Goal: Use online tool/utility: Utilize a website feature to perform a specific function

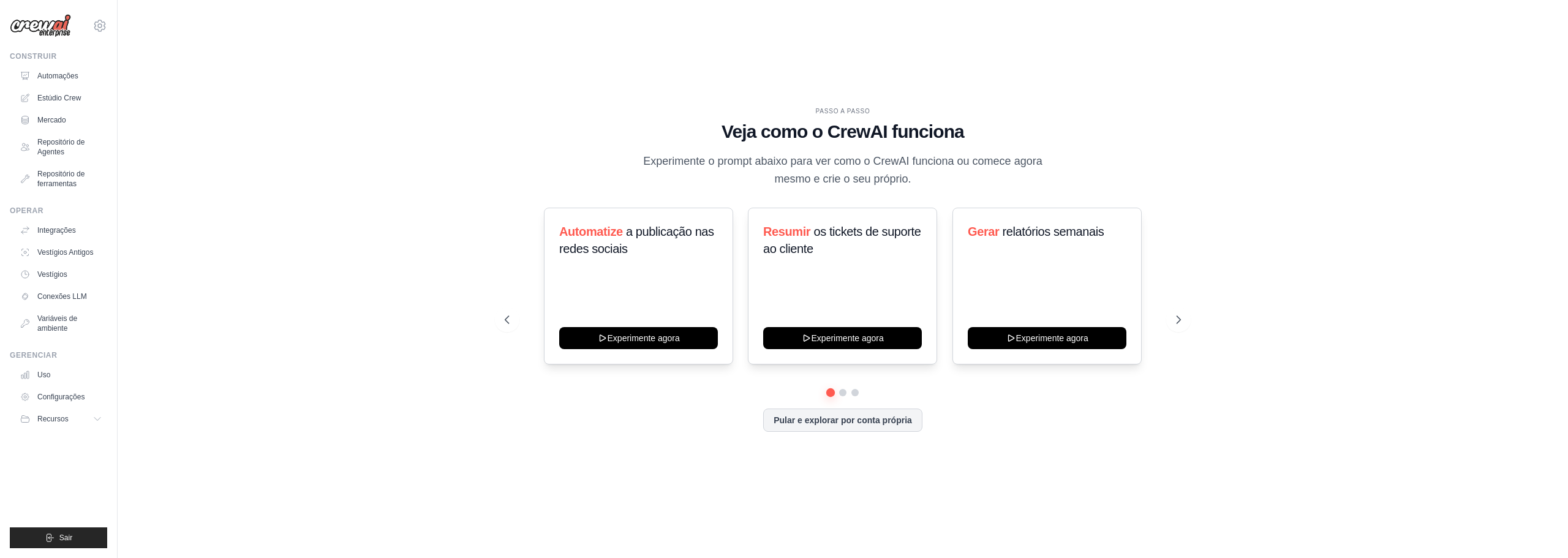
click at [1419, 230] on div "PASSO A PASSO Veja como o CrewAI funciona Experimente o prompt abaixo para ver …" at bounding box center [843, 279] width 1411 height 534
click at [67, 93] on font "Estúdio Crew" at bounding box center [60, 98] width 44 height 10
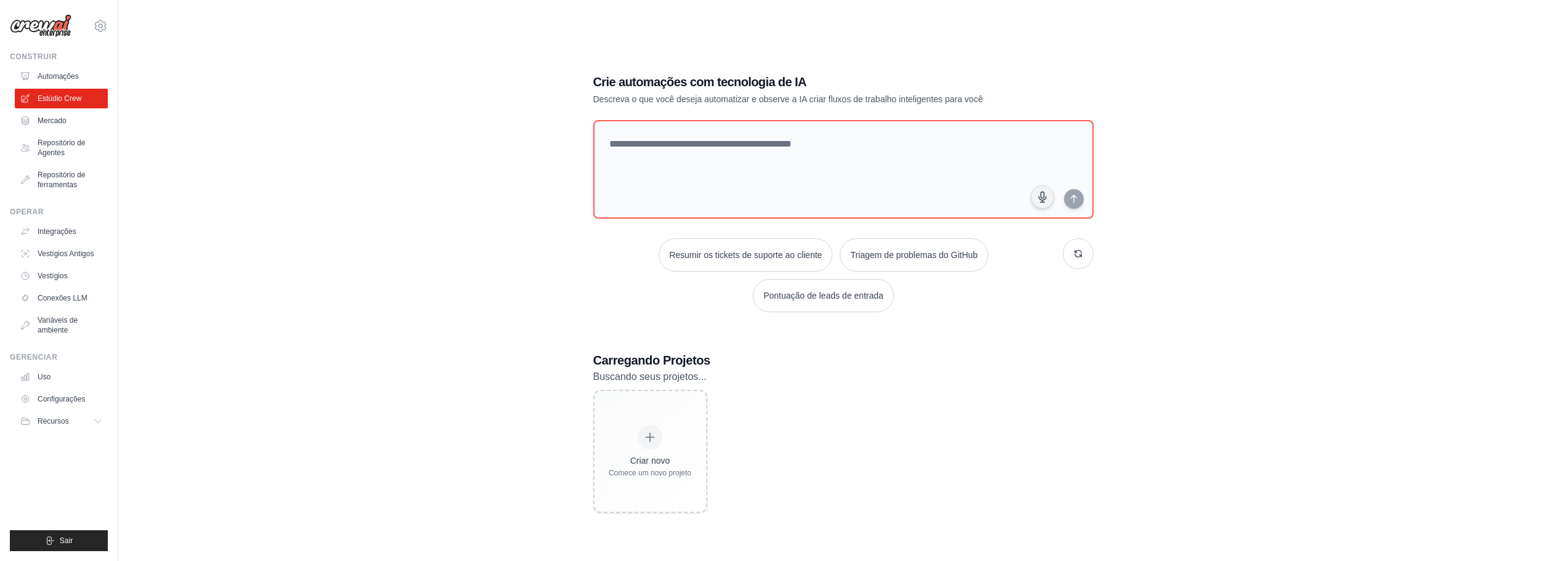
click at [1334, 204] on div "Crie automações com tecnologia de IA Descreva o que você deseja automatizar e o…" at bounding box center [843, 293] width 1411 height 561
click at [1317, 156] on div "Crie automações com tecnologia de IA Descreva o que você deseja automatizar e o…" at bounding box center [843, 293] width 1411 height 561
click at [727, 165] on textarea at bounding box center [843, 169] width 506 height 100
click at [1329, 346] on div "**********" at bounding box center [843, 293] width 1411 height 561
click at [1287, 215] on div "**********" at bounding box center [843, 293] width 1411 height 561
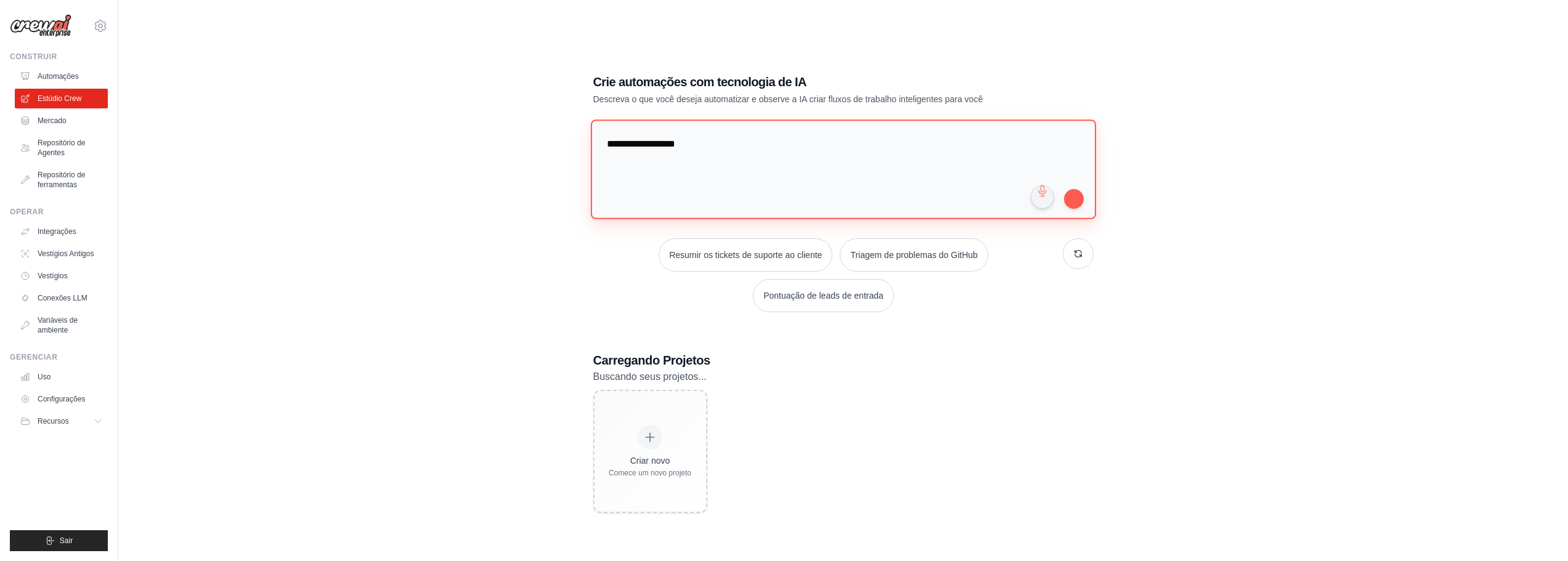
drag, startPoint x: 809, startPoint y: 150, endPoint x: 819, endPoint y: 152, distance: 10.2
click at [809, 150] on textarea "**********" at bounding box center [843, 169] width 506 height 100
drag, startPoint x: 846, startPoint y: 148, endPoint x: 455, endPoint y: 160, distance: 391.2
click at [455, 160] on div "**********" at bounding box center [843, 293] width 1411 height 561
type textarea "**********"
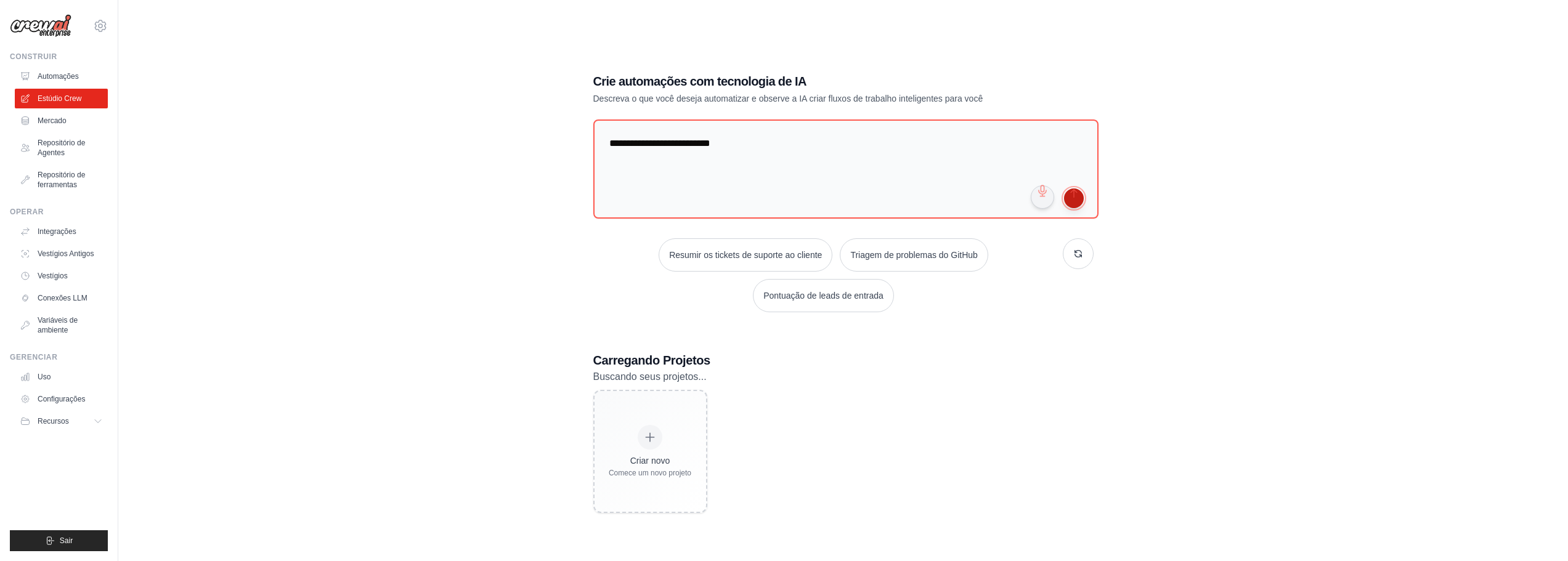
click at [1079, 203] on button "submit" at bounding box center [1074, 198] width 19 height 19
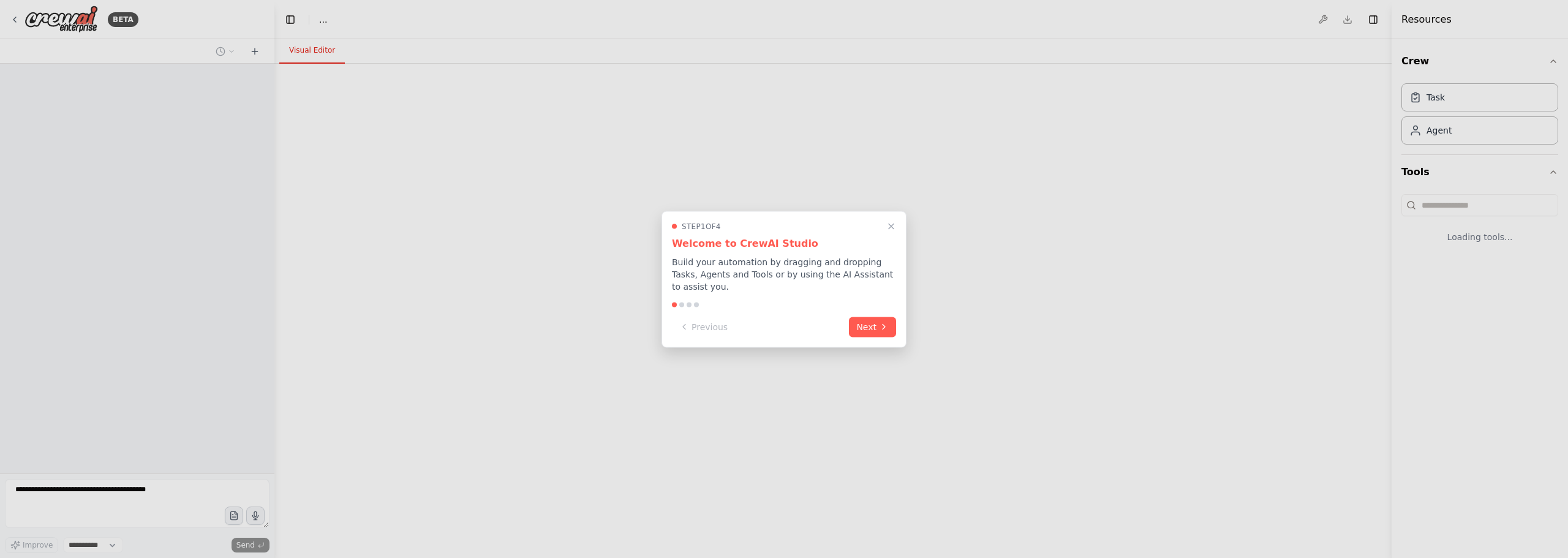
select select "****"
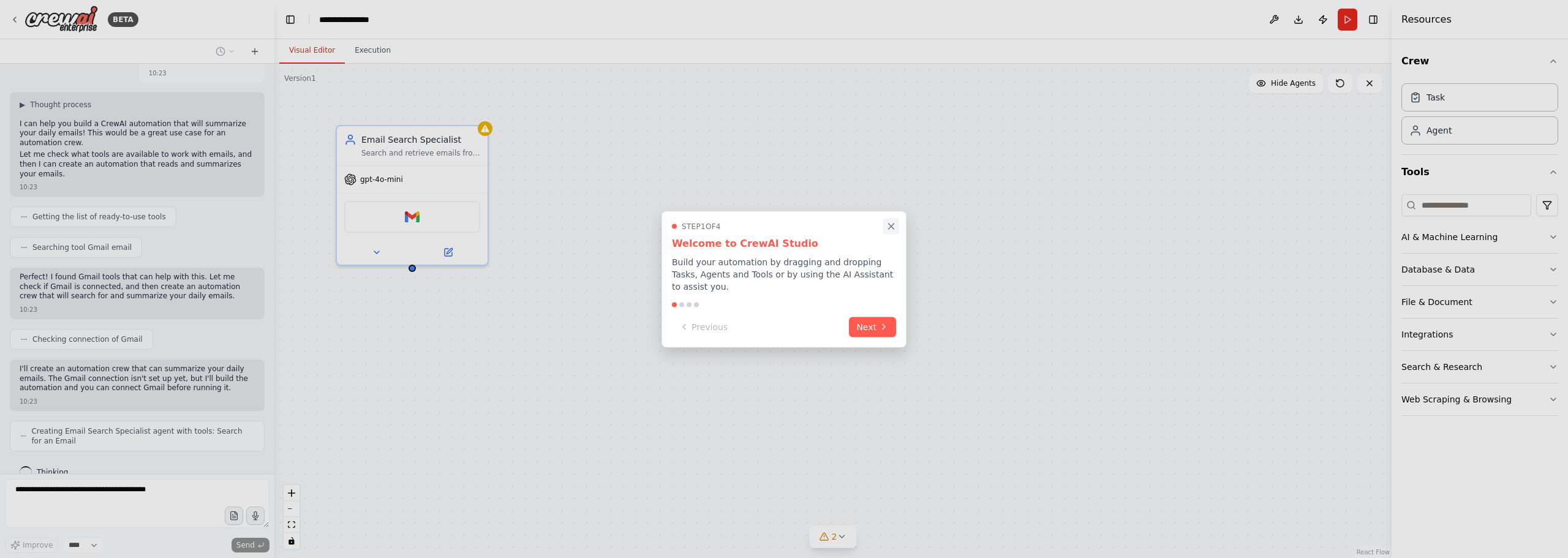
scroll to position [54, 0]
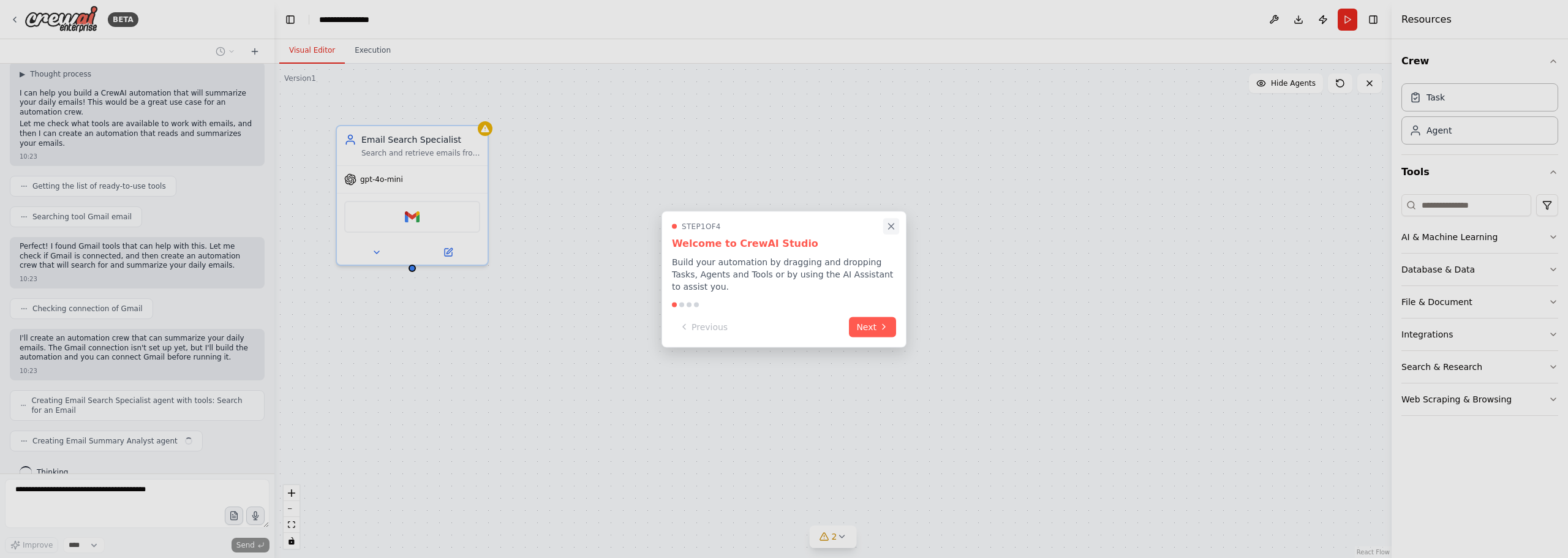
click at [891, 231] on icon "Close walkthrough" at bounding box center [891, 226] width 11 height 11
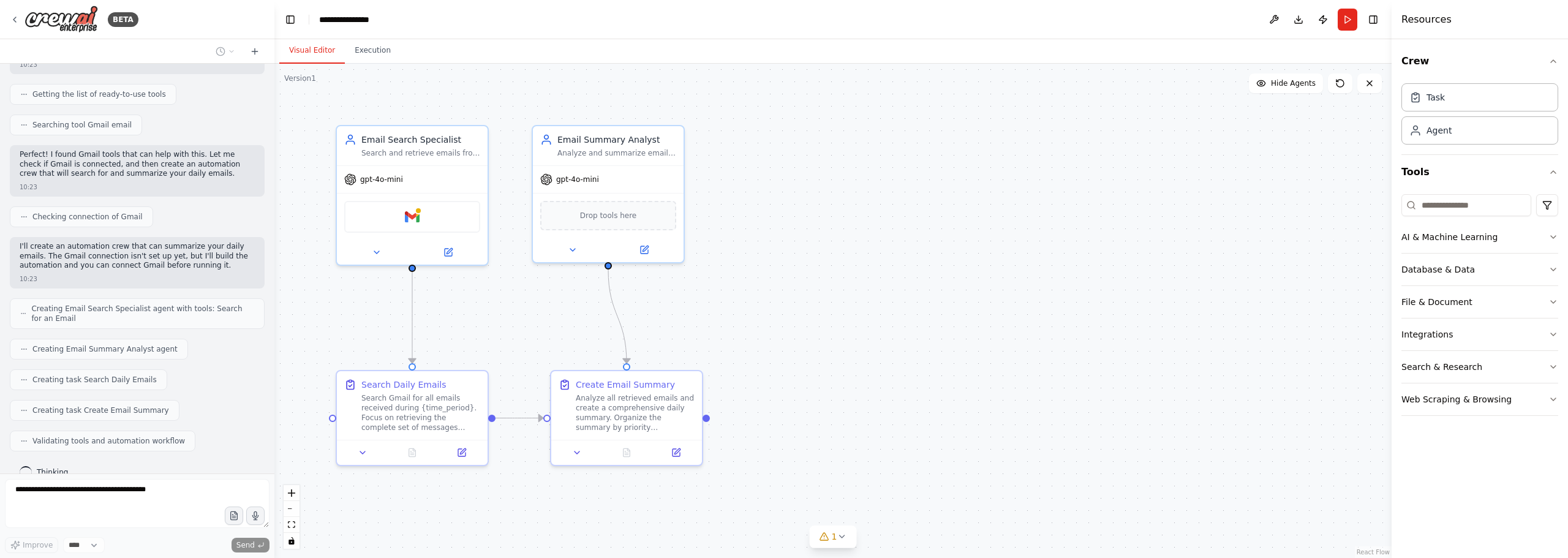
scroll to position [176, 0]
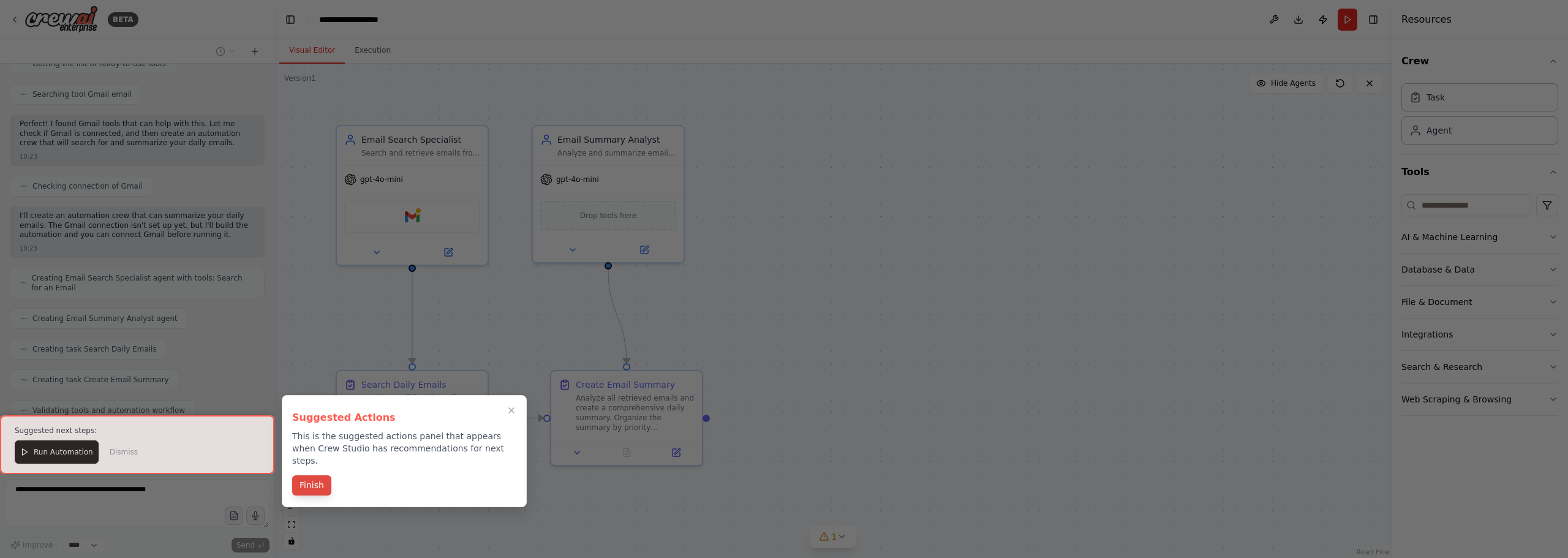
click at [312, 475] on button "Finish" at bounding box center [311, 485] width 39 height 20
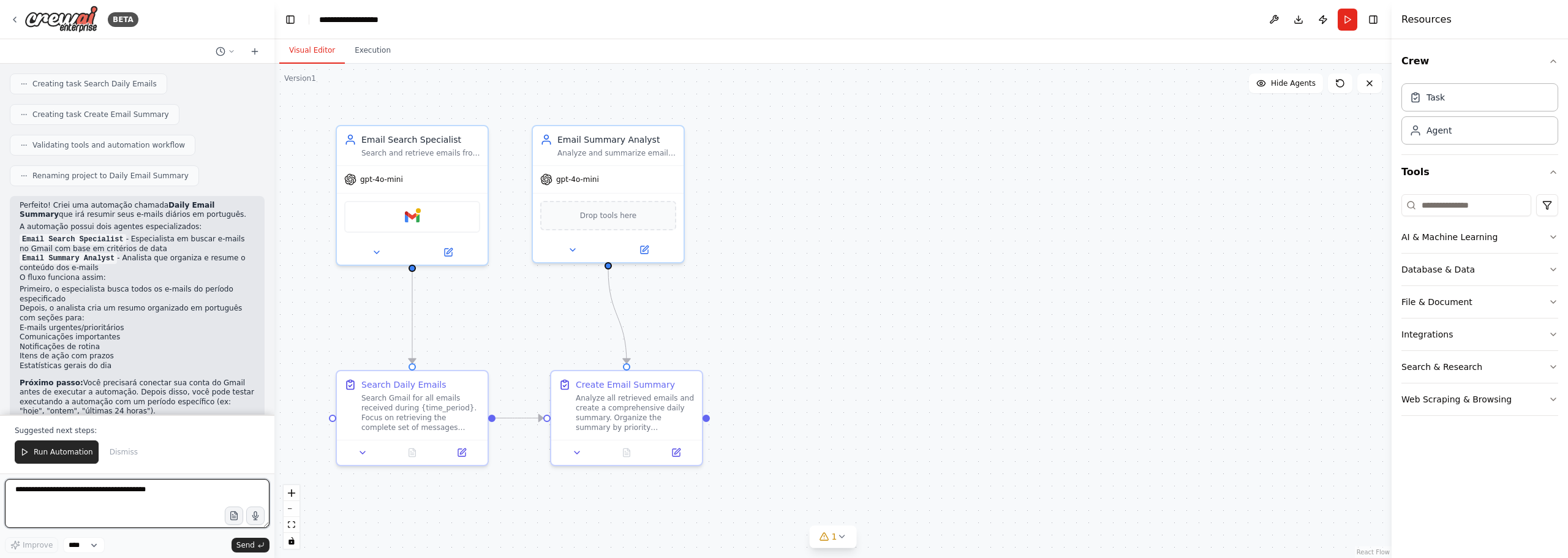
scroll to position [463, 0]
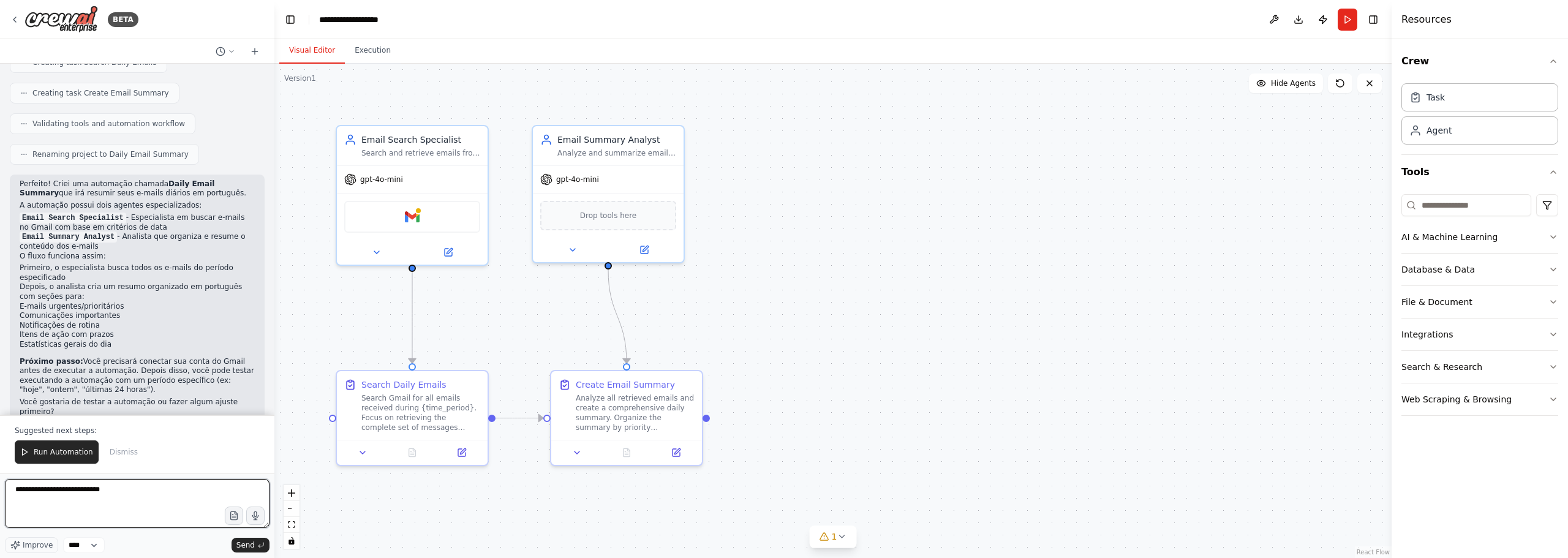
type textarea "**********"
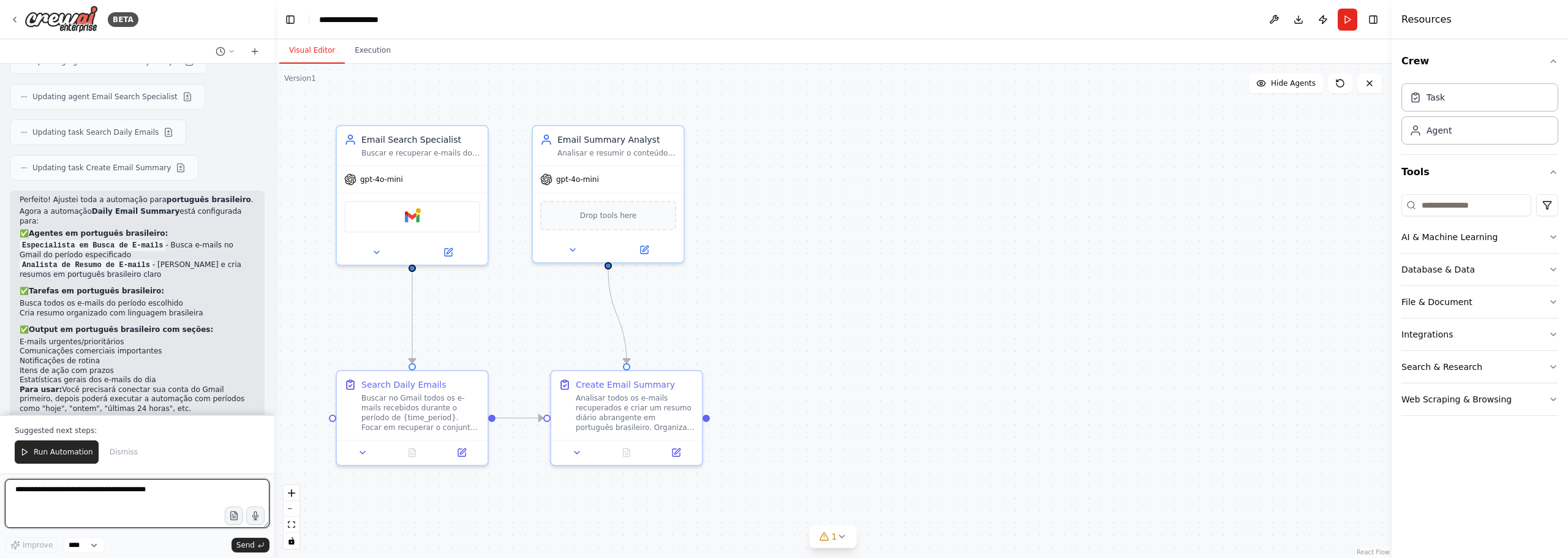
scroll to position [940, 0]
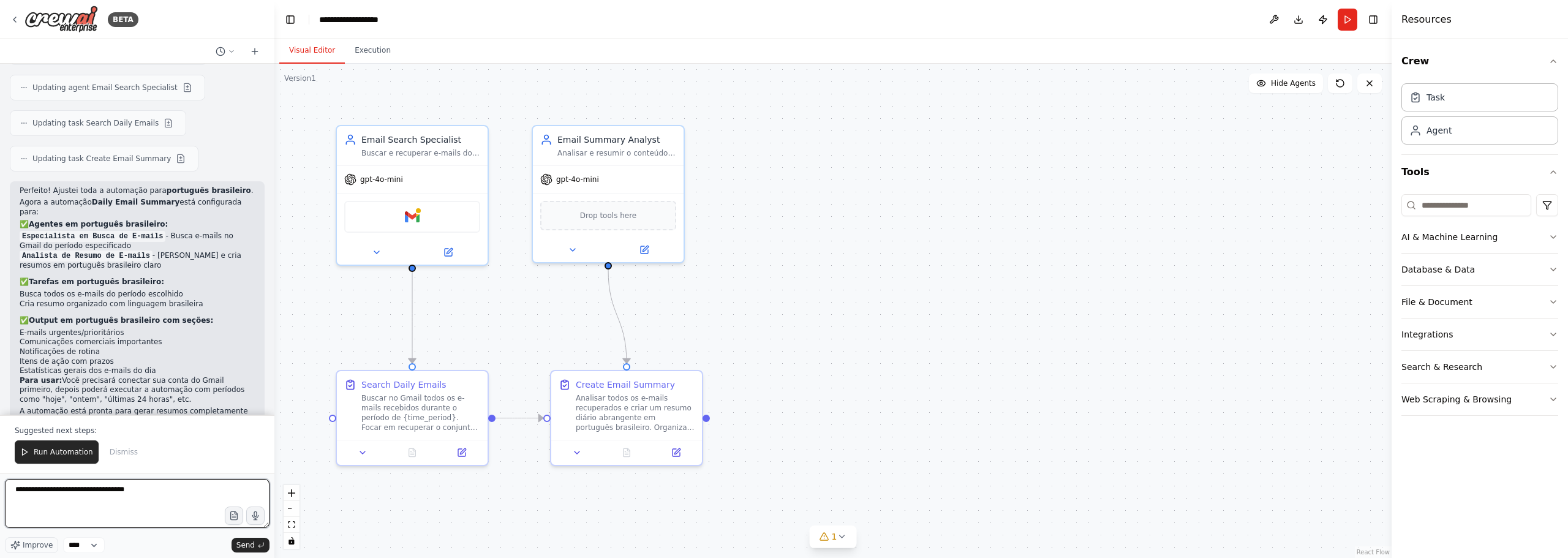
type textarea "**********"
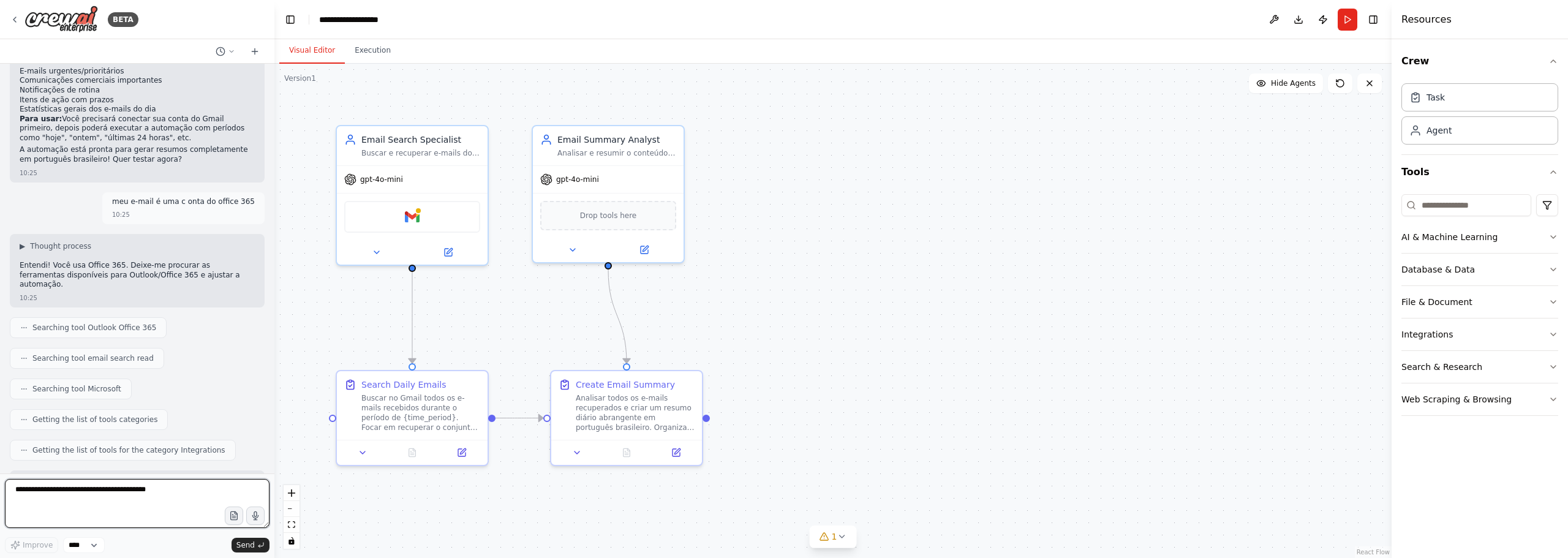
scroll to position [1212, 0]
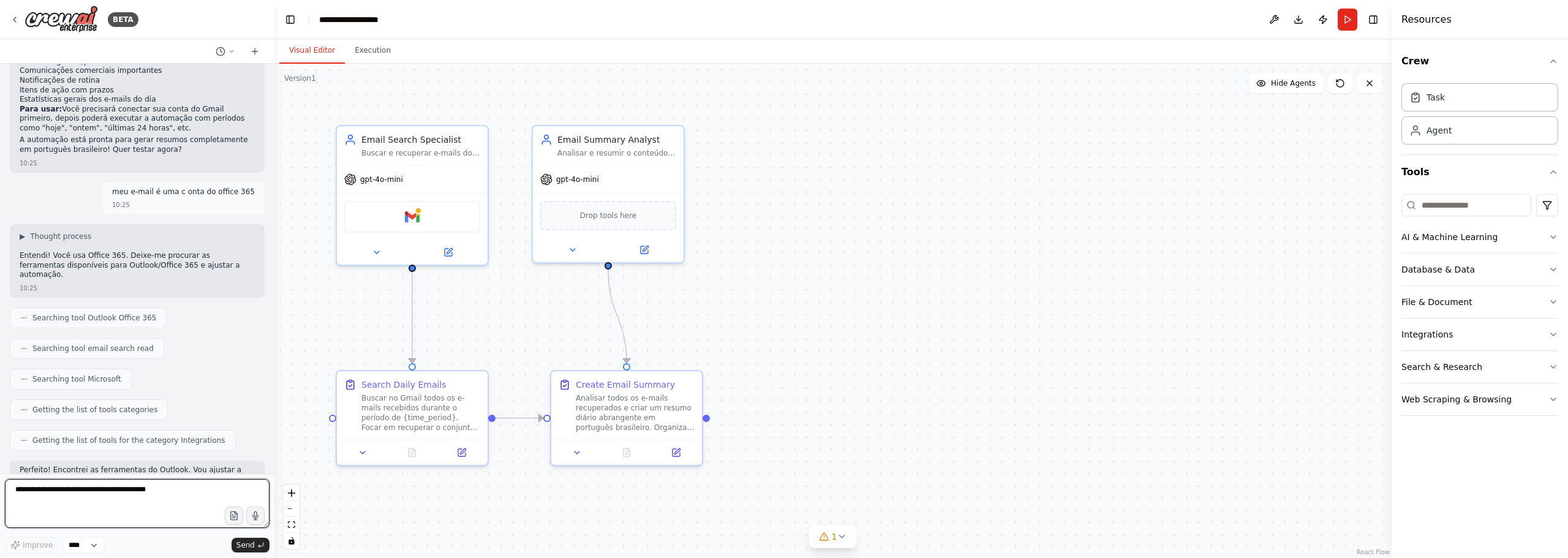
click at [139, 510] on textarea at bounding box center [137, 503] width 265 height 49
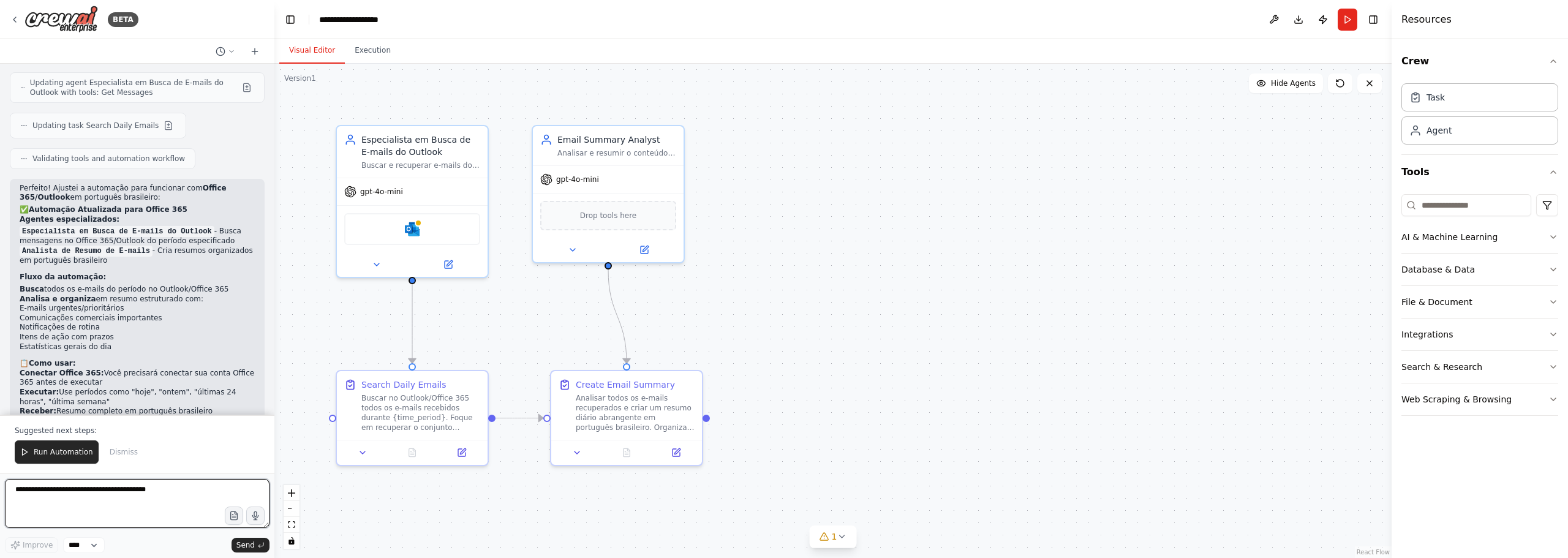
scroll to position [1683, 0]
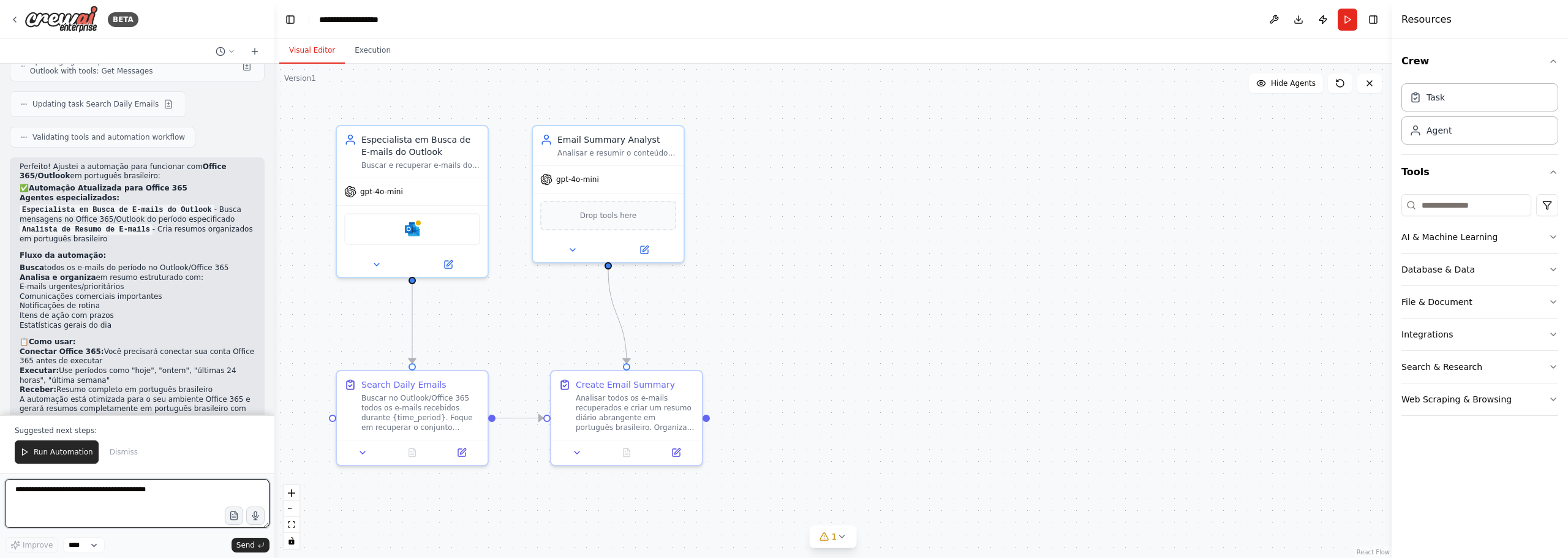
click at [143, 505] on textarea at bounding box center [137, 503] width 265 height 49
type textarea "*"
type textarea "**********"
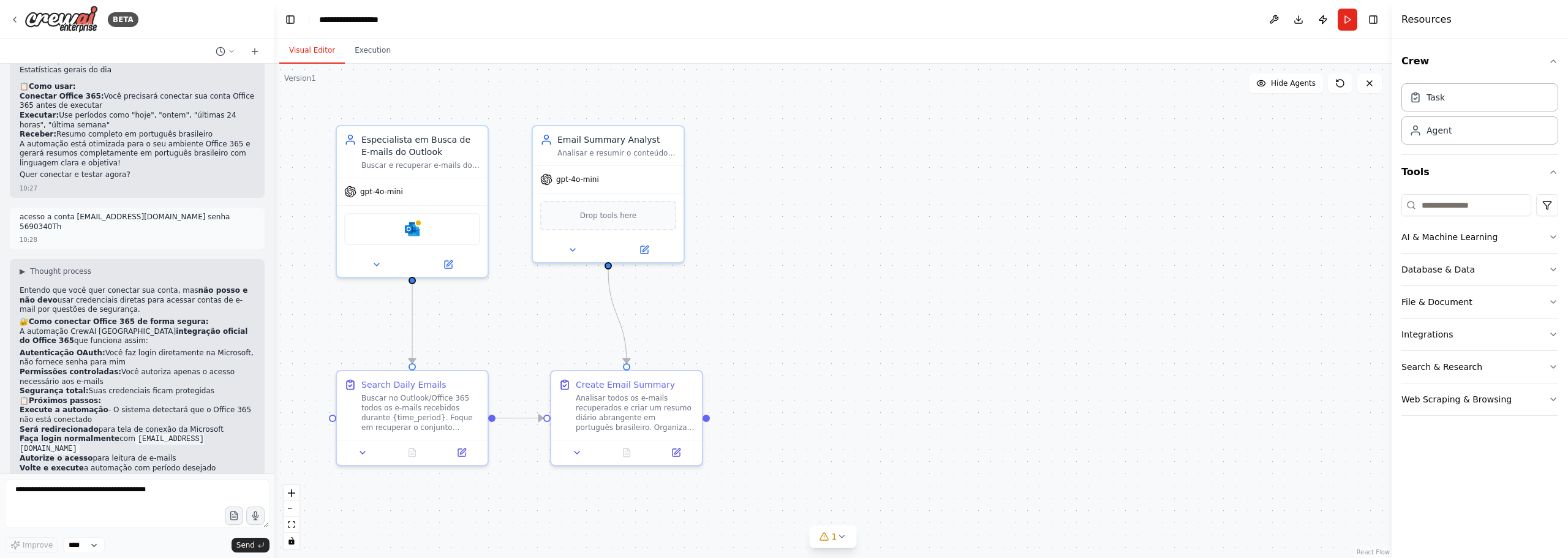
scroll to position [1939, 0]
click at [860, 205] on div ".deletable-edge-delete-btn { width: 20px; height: 20px; border: 0px solid #ffff…" at bounding box center [832, 310] width 1117 height 494
click at [923, 302] on div ".deletable-edge-delete-btn { width: 20px; height: 20px; border: 0px solid #ffff…" at bounding box center [832, 310] width 1117 height 494
drag, startPoint x: 53, startPoint y: 335, endPoint x: 192, endPoint y: 336, distance: 139.0
click at [192, 386] on li "Segurança total: Suas credenciais ficam protegidas" at bounding box center [136, 391] width 235 height 10
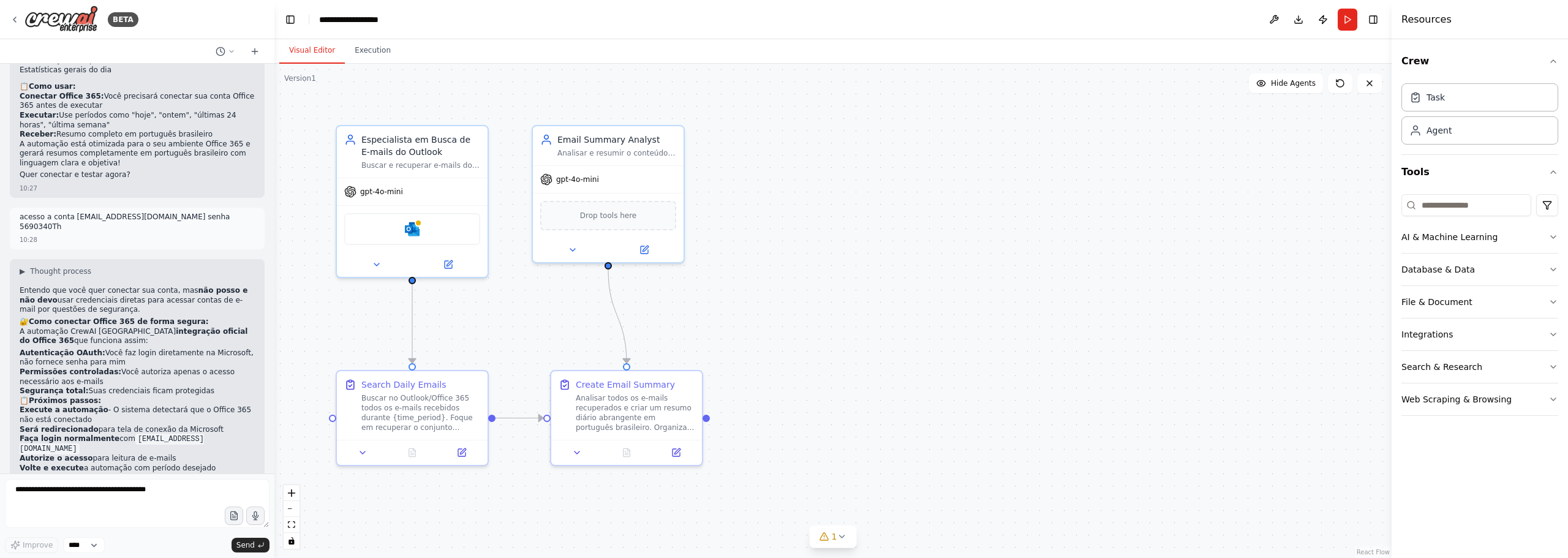
drag, startPoint x: 44, startPoint y: 351, endPoint x: 238, endPoint y: 358, distance: 194.1
click at [238, 405] on li "Execute a automação - O sistema detectará que o Office 365 não está conectado" at bounding box center [136, 415] width 235 height 19
click at [411, 227] on img at bounding box center [412, 227] width 15 height 15
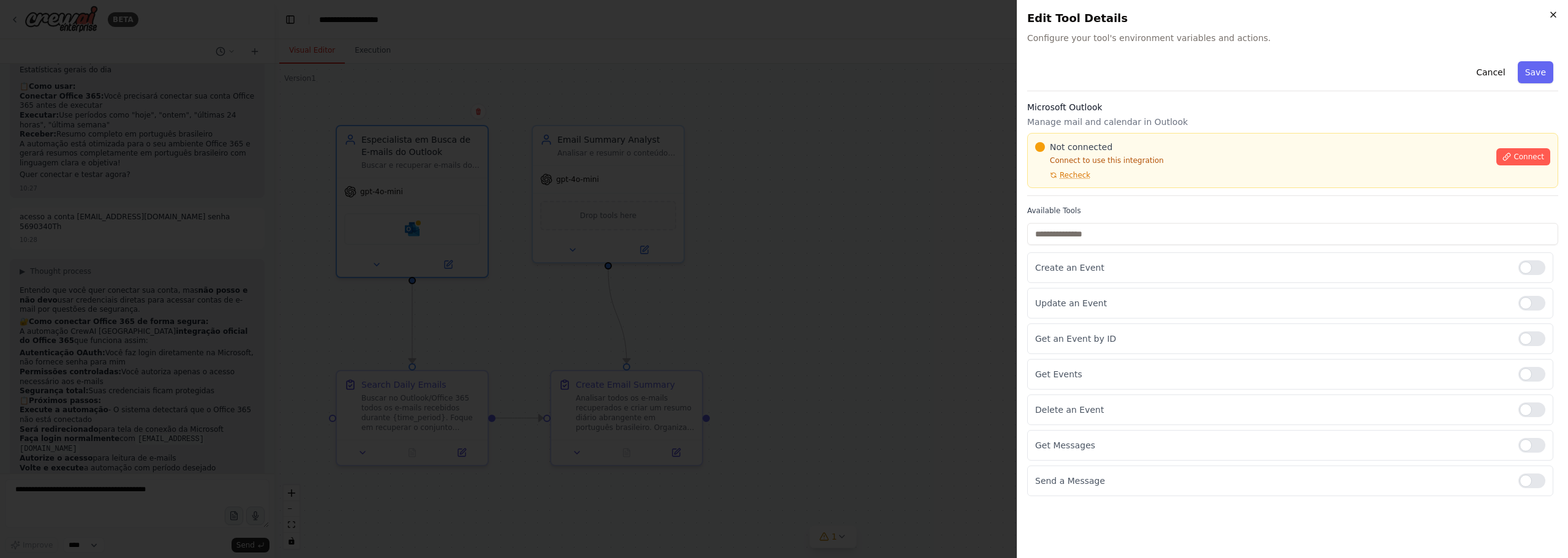
click at [1554, 13] on icon "button" at bounding box center [1552, 14] width 10 height 10
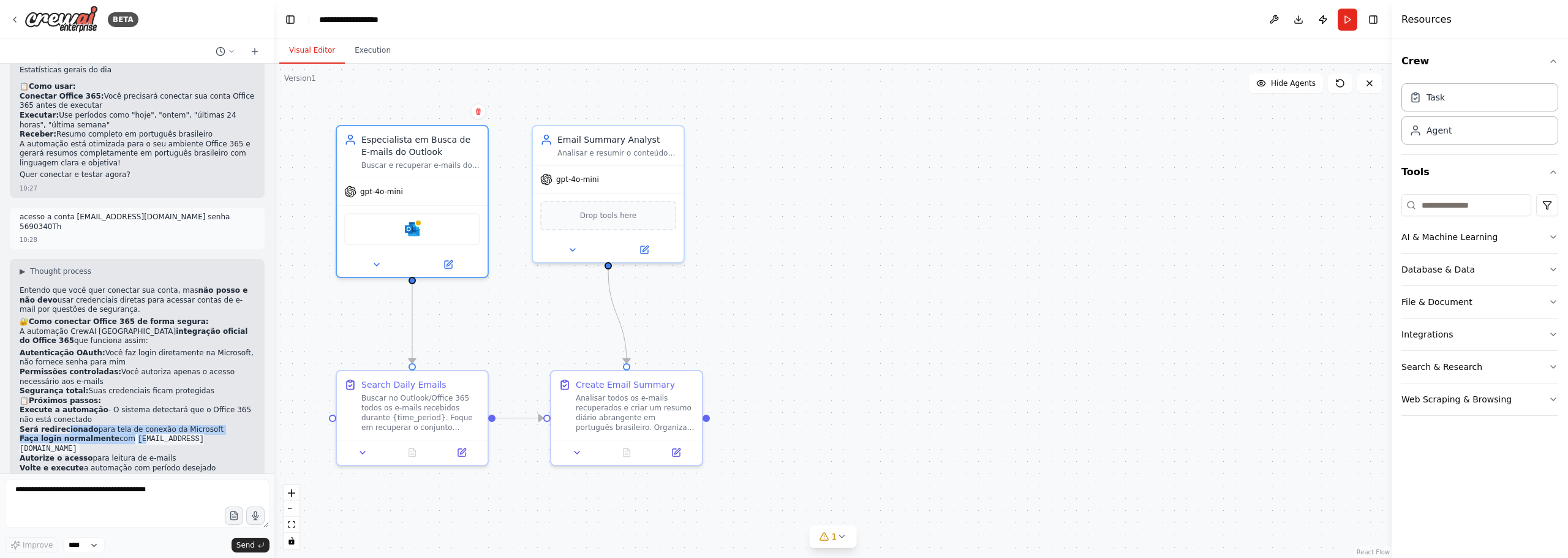
drag, startPoint x: 62, startPoint y: 373, endPoint x: 133, endPoint y: 379, distance: 71.3
click at [133, 405] on ol "Execute a automação - O sistema detectará que o Office 365 não está conectado S…" at bounding box center [136, 439] width 235 height 67
click at [121, 506] on textarea at bounding box center [137, 503] width 265 height 49
drag, startPoint x: 33, startPoint y: 356, endPoint x: 101, endPoint y: 362, distance: 68.3
click at [101, 405] on li "Execute a automação - O sistema detectará que o Office 365 não está conectado" at bounding box center [136, 415] width 235 height 19
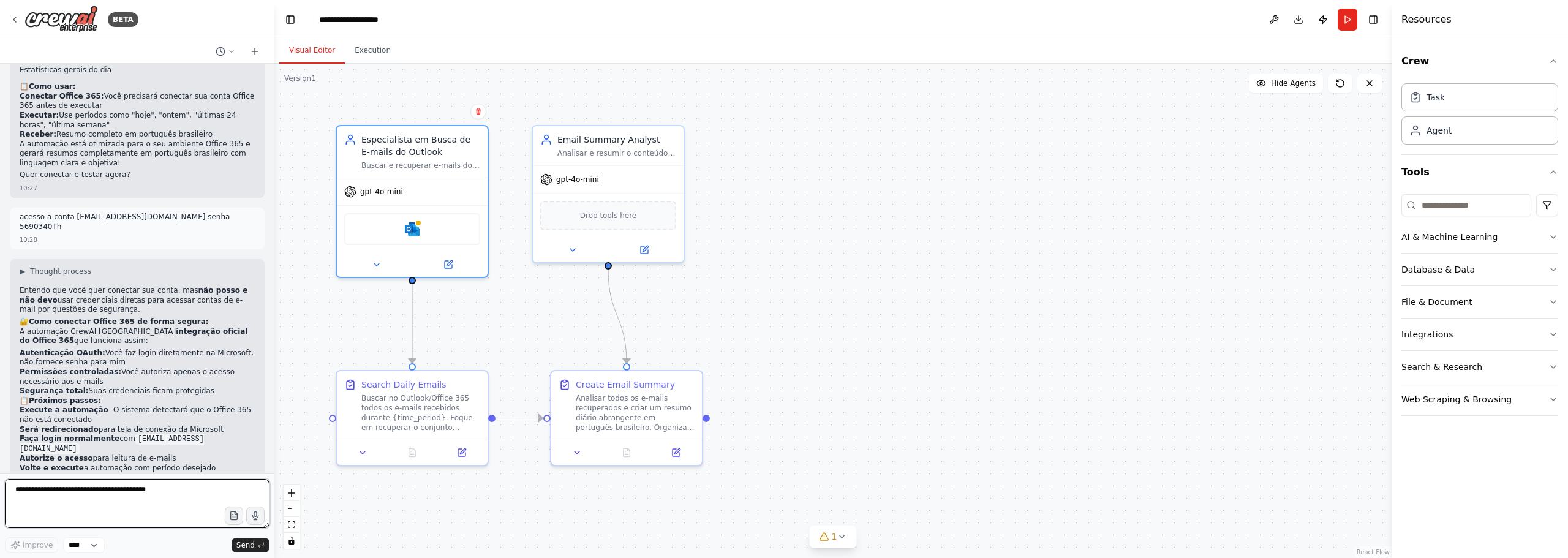
click at [122, 491] on textarea at bounding box center [137, 503] width 265 height 49
type textarea "**********"
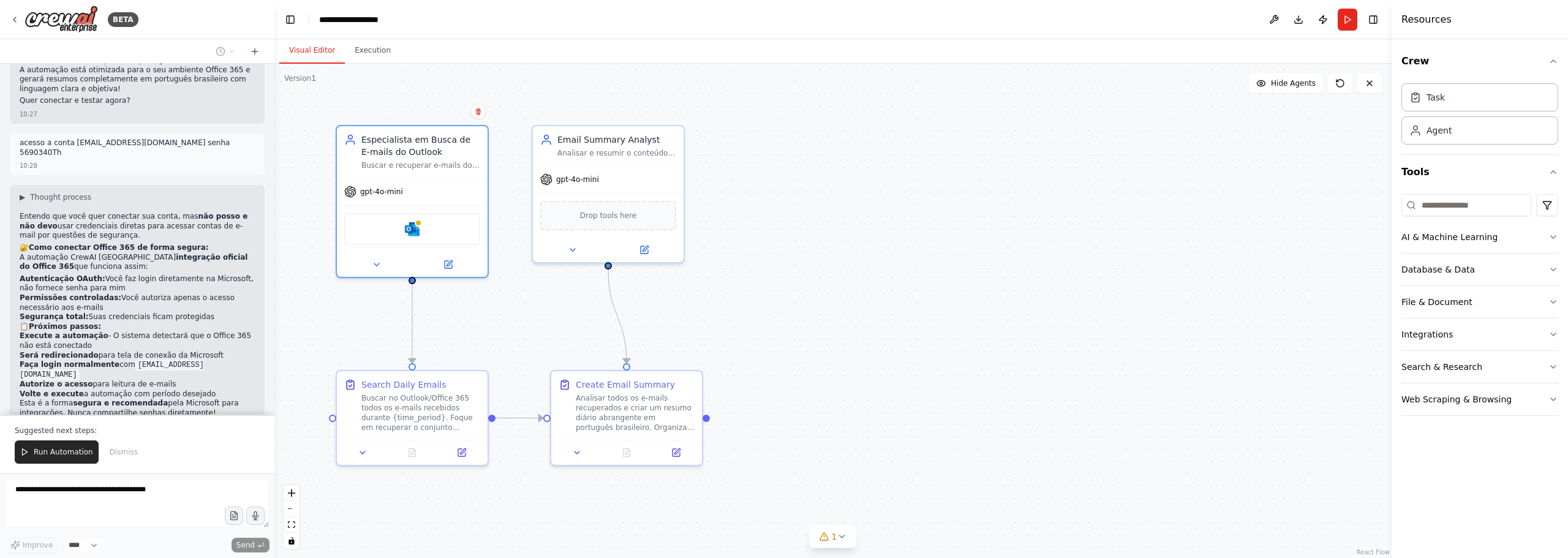
scroll to position [2071, 0]
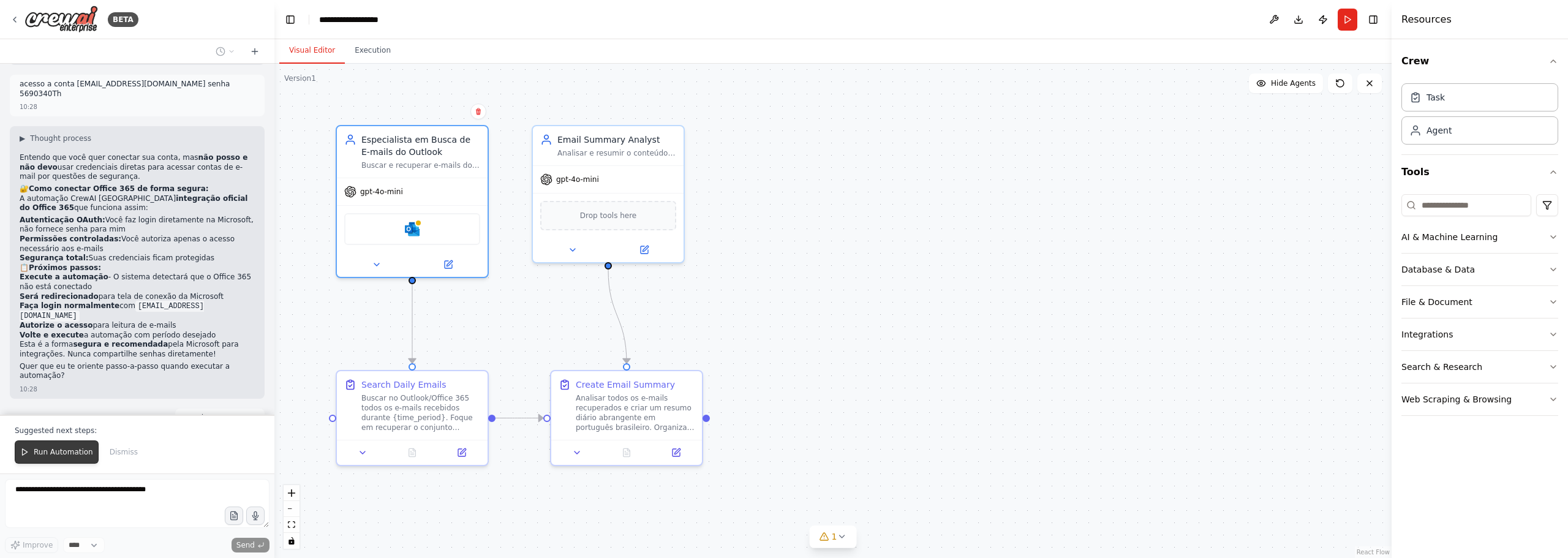
click at [58, 452] on span "Run Automation" at bounding box center [63, 451] width 59 height 10
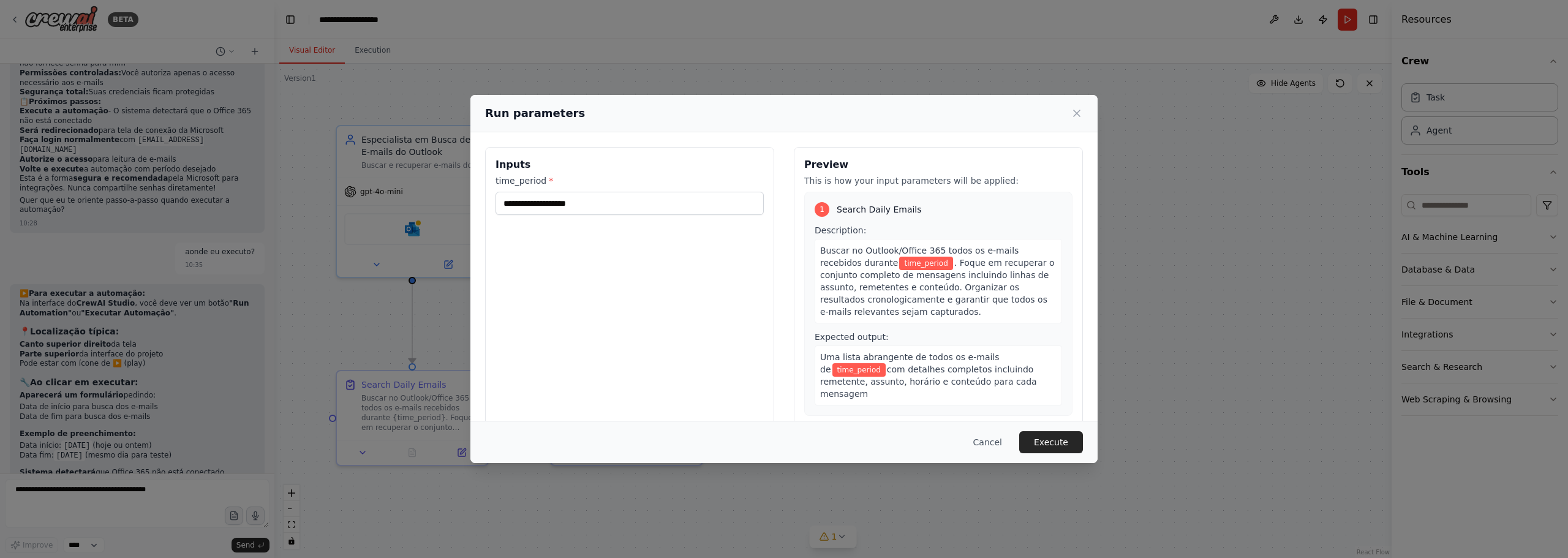
drag, startPoint x: 753, startPoint y: 112, endPoint x: 167, endPoint y: 296, distance: 614.2
click at [167, 296] on div "Run parameters Inputs time_period * Preview This is how your input parameters w…" at bounding box center [784, 279] width 1568 height 558
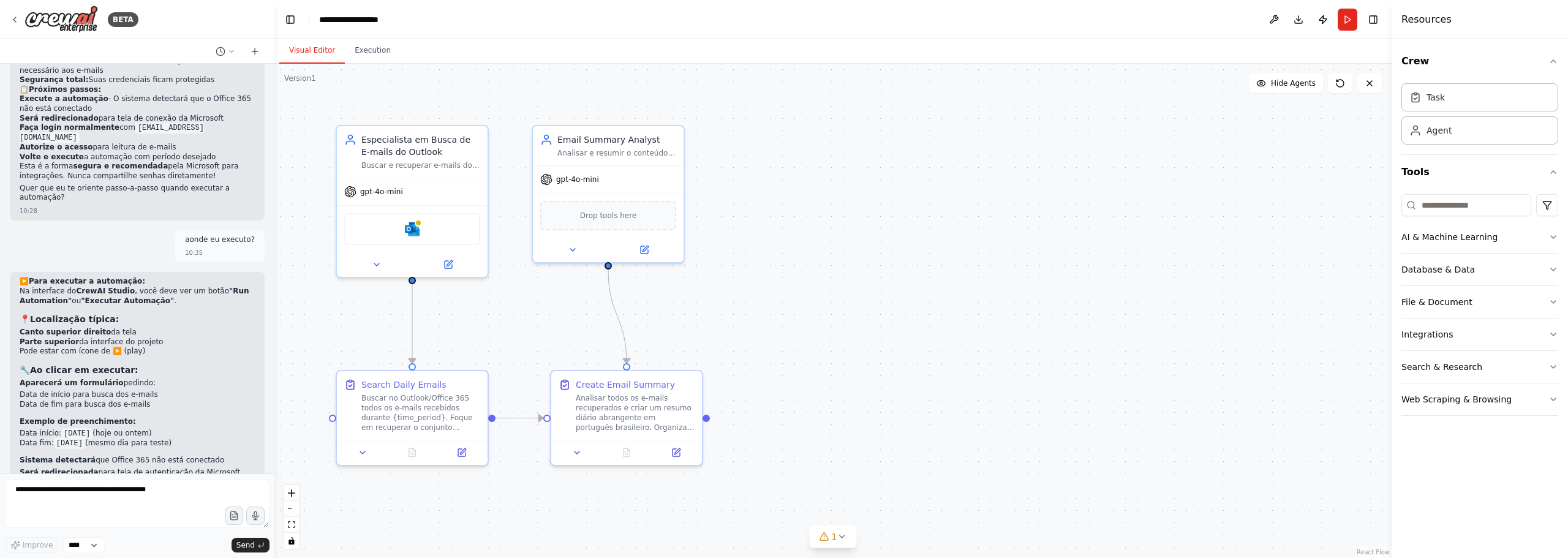
scroll to position [2259, 0]
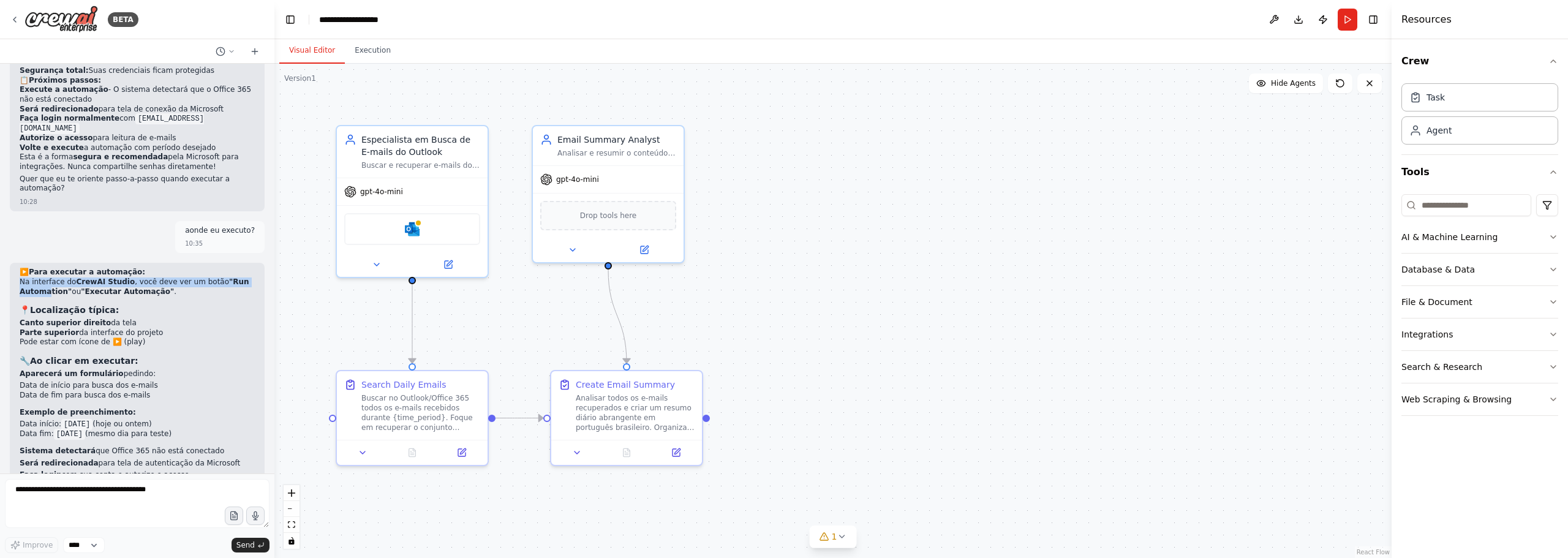
drag, startPoint x: 47, startPoint y: 221, endPoint x: 163, endPoint y: 207, distance: 116.8
click at [163, 268] on div "▶️ Para executar a automação: Na interface do CrewAI Studio , você deve ver um …" at bounding box center [136, 396] width 235 height 258
click at [158, 268] on div "▶️ Para executar a automação: Na interface do CrewAI Studio , você deve ver um …" at bounding box center [136, 396] width 235 height 258
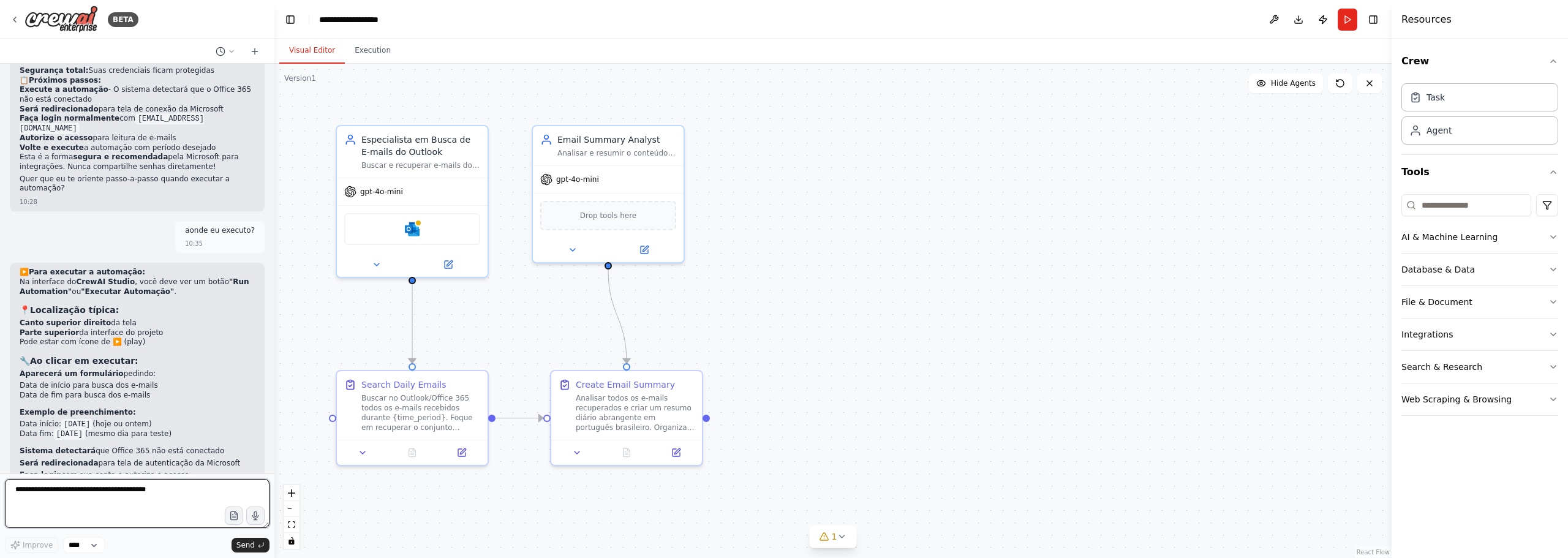
click at [106, 501] on textarea at bounding box center [137, 503] width 265 height 49
click at [1346, 16] on button "Run" at bounding box center [1347, 20] width 19 height 22
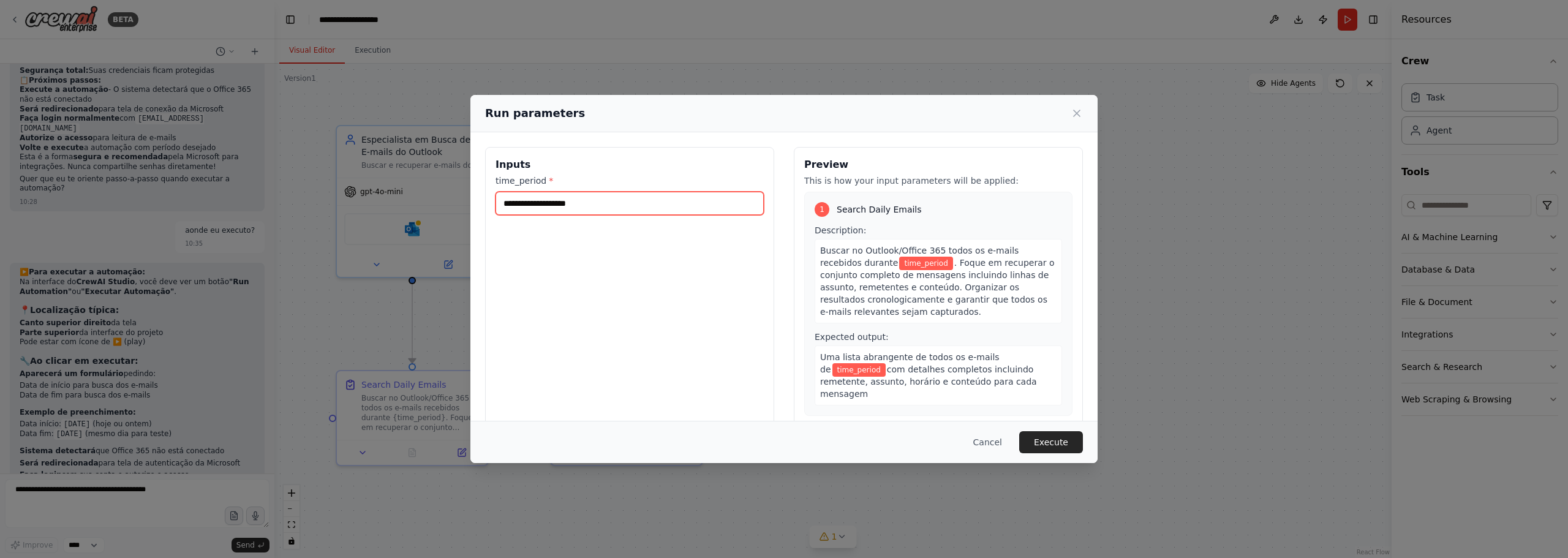
click at [591, 207] on input "time_period *" at bounding box center [630, 203] width 268 height 23
click at [524, 180] on label "time_period *" at bounding box center [630, 181] width 268 height 13
click at [524, 192] on input "time_period *" at bounding box center [630, 203] width 268 height 23
click at [642, 211] on input "time_period *" at bounding box center [630, 203] width 268 height 23
click at [628, 330] on div "Inputs time_period *" at bounding box center [630, 292] width 289 height 290
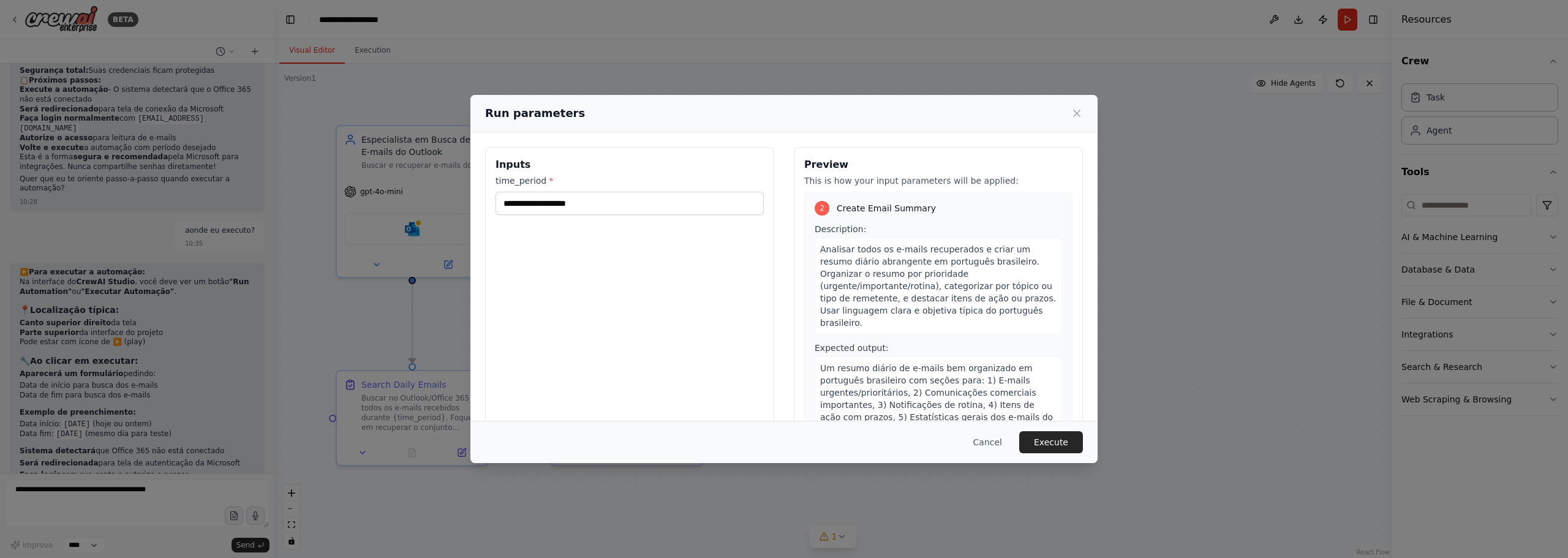
scroll to position [0, 0]
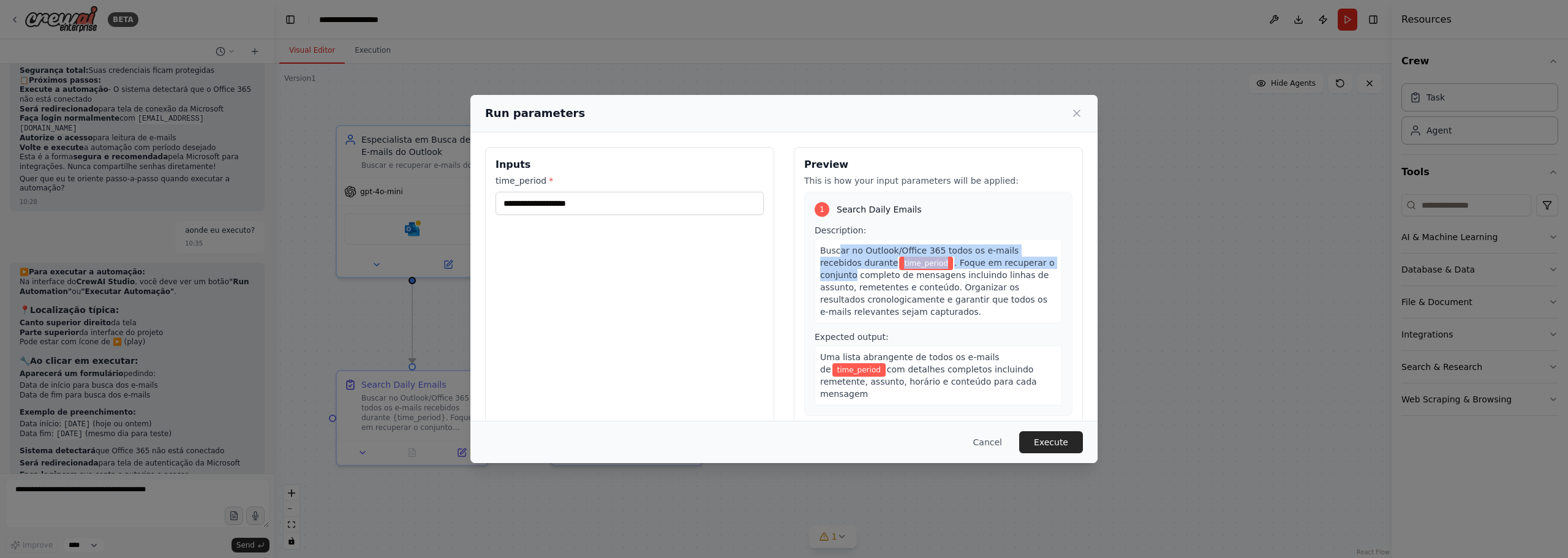
drag, startPoint x: 832, startPoint y: 251, endPoint x: 1028, endPoint y: 268, distance: 196.7
click at [1028, 268] on div "Buscar no Outlook/Office 365 todos os e-mails recebidos durante time_period . F…" at bounding box center [938, 281] width 248 height 84
click at [963, 290] on span ". Foque em recuperar o conjunto completo de mensagens incluindo linhas de assun…" at bounding box center [937, 287] width 235 height 59
click at [599, 205] on input "time_period *" at bounding box center [630, 203] width 268 height 23
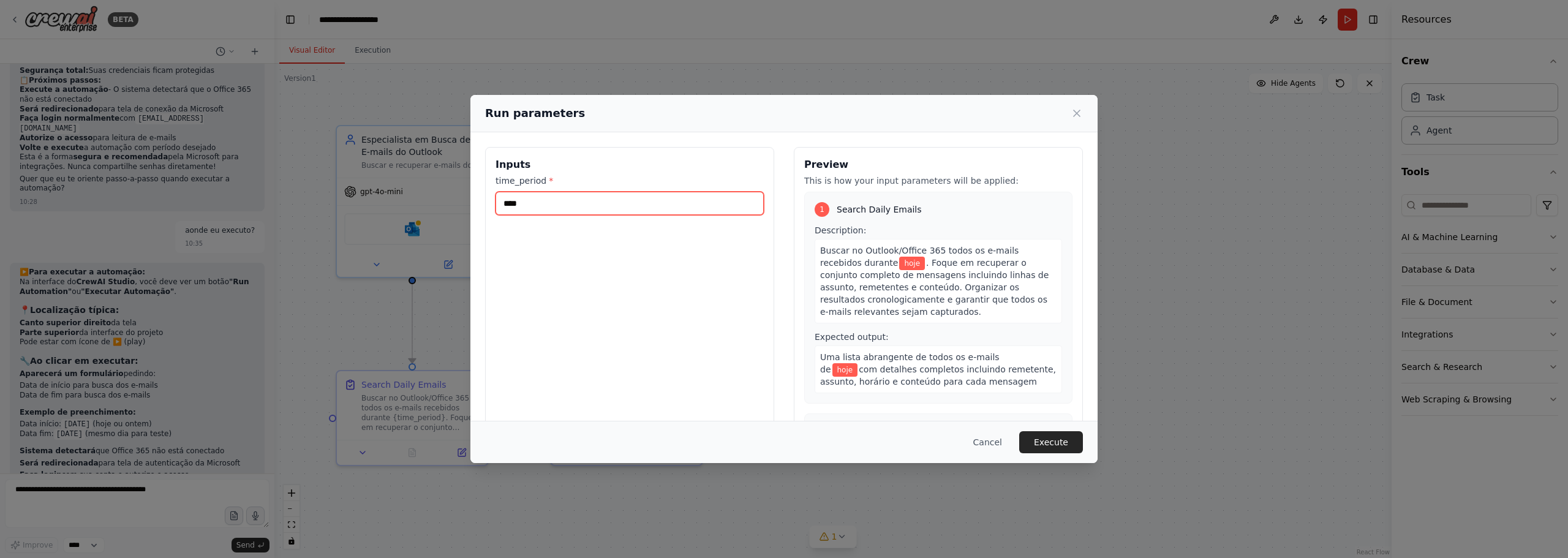
type input "****"
click at [899, 281] on span ". Foque em recuperar o conjunto completo de mensagens incluindo linhas de assun…" at bounding box center [934, 287] width 228 height 59
drag, startPoint x: 894, startPoint y: 263, endPoint x: 1028, endPoint y: 287, distance: 136.1
click at [1028, 287] on div "Buscar no Outlook/Office 365 todos os e-mails recebidos durante hoje . Foque em…" at bounding box center [938, 281] width 248 height 84
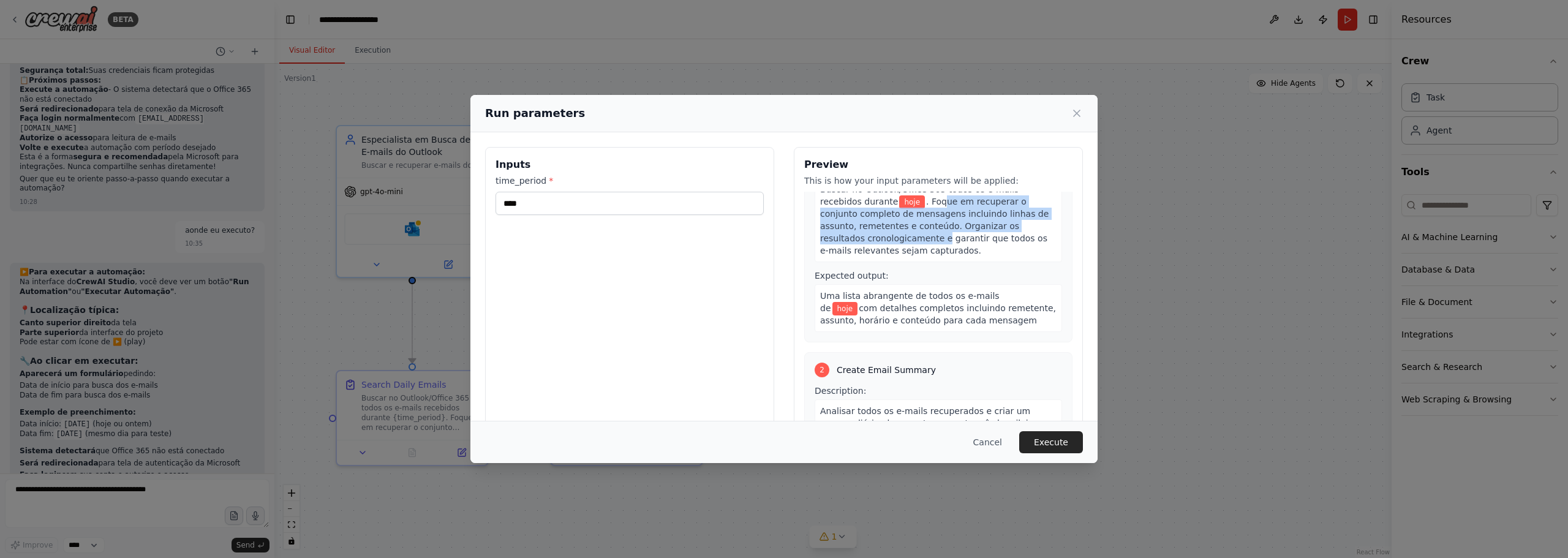
click at [926, 230] on span ". Foque em recuperar o conjunto completo de mensagens incluindo linhas de assun…" at bounding box center [934, 225] width 228 height 59
drag, startPoint x: 893, startPoint y: 227, endPoint x: 972, endPoint y: 242, distance: 80.4
click at [972, 242] on span ". Foque em recuperar o conjunto completo de mensagens incluindo linhas de assun…" at bounding box center [934, 225] width 228 height 59
click at [997, 240] on span ". Foque em recuperar o conjunto completo de mensagens incluindo linhas de assun…" at bounding box center [934, 225] width 228 height 59
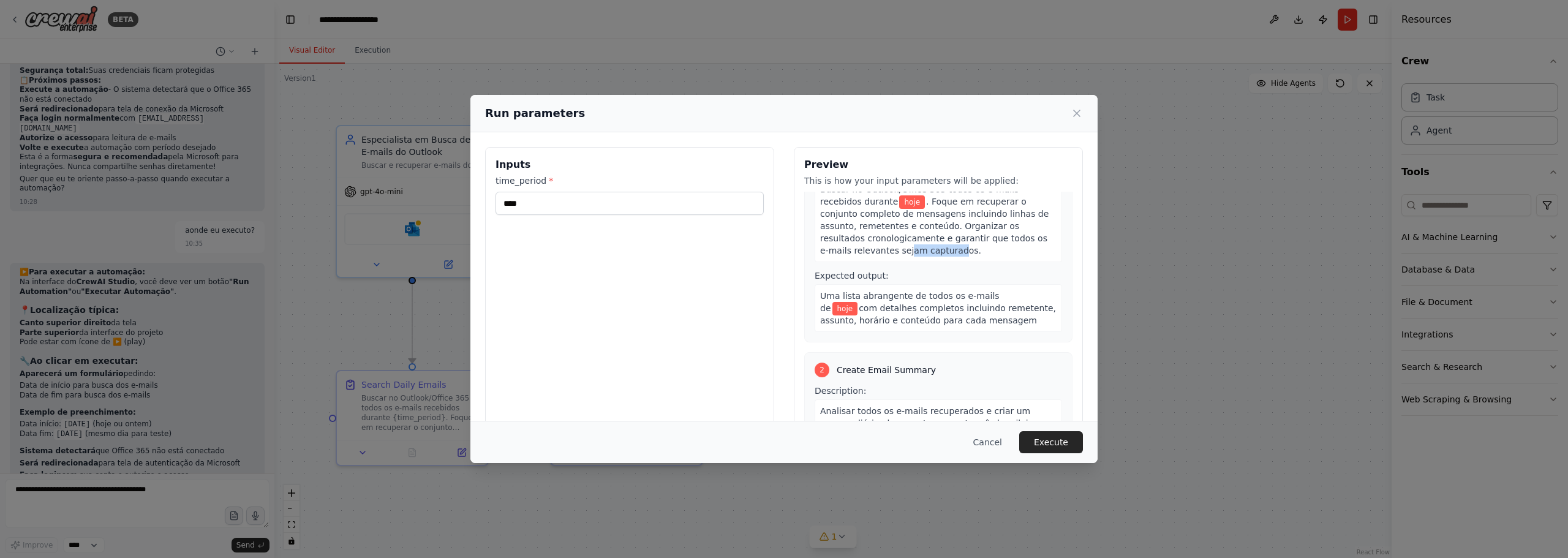
drag, startPoint x: 980, startPoint y: 240, endPoint x: 1028, endPoint y: 237, distance: 48.1
click at [1028, 237] on span ". Foque em recuperar o conjunto completo de mensagens incluindo linhas de assun…" at bounding box center [934, 225] width 228 height 59
click at [1002, 217] on span ". Foque em recuperar o conjunto completo de mensagens incluindo linhas de assun…" at bounding box center [934, 225] width 228 height 59
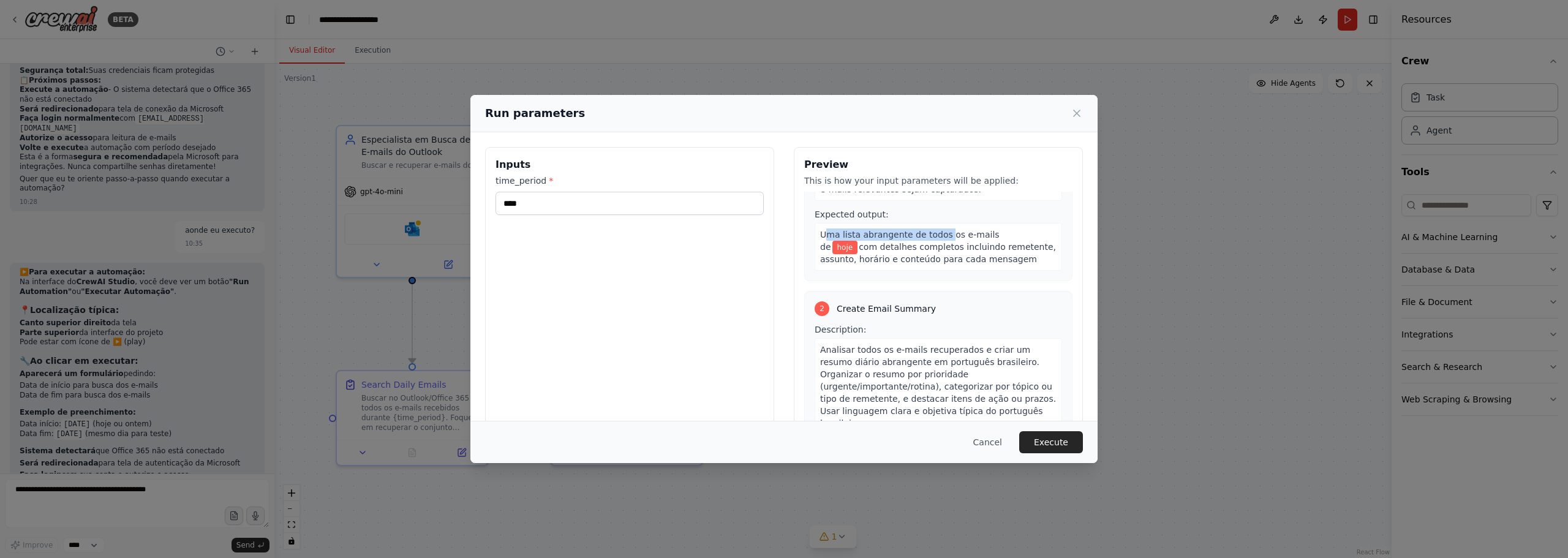
drag, startPoint x: 824, startPoint y: 222, endPoint x: 934, endPoint y: 227, distance: 110.1
click at [934, 230] on span "Uma lista abrangente de todos os e-mails de" at bounding box center [910, 241] width 179 height 22
click at [947, 246] on div "Uma lista abrangente de todos os e-mails de hoje com detalhes completos incluin…" at bounding box center [938, 247] width 248 height 47
drag, startPoint x: 829, startPoint y: 239, endPoint x: 898, endPoint y: 240, distance: 69.0
click at [870, 242] on span "com detalhes completos incluindo remetente, assunto, horário e conteúdo para ca…" at bounding box center [938, 253] width 236 height 22
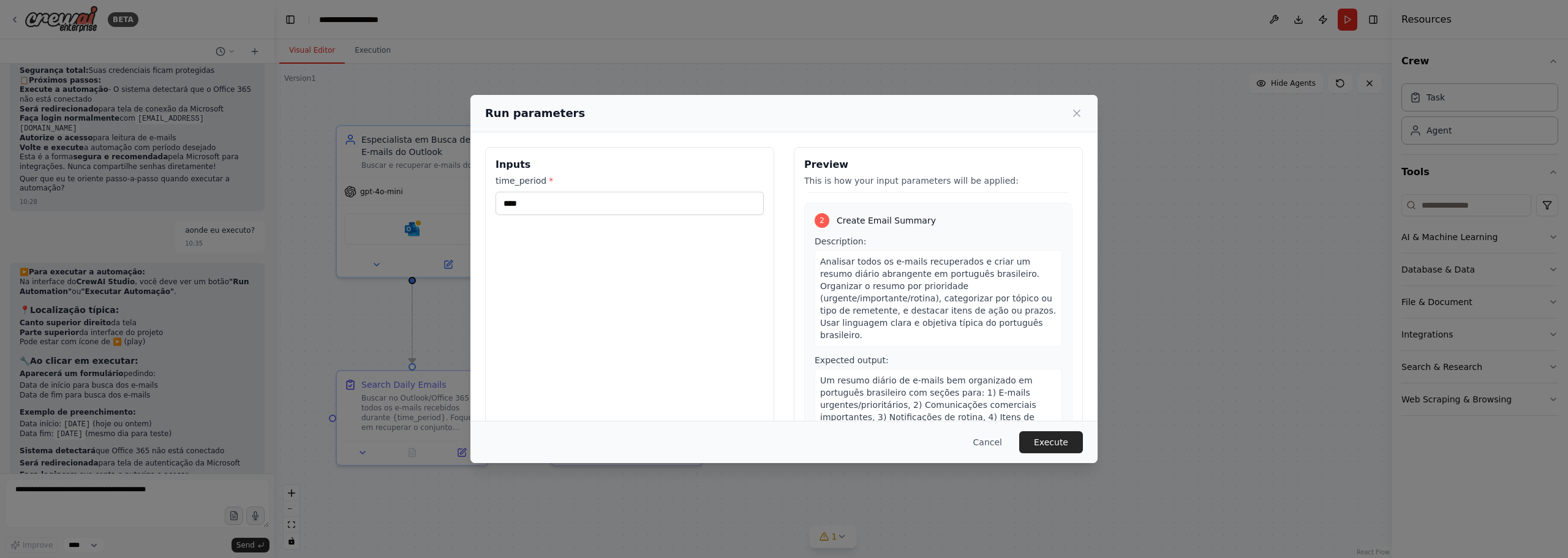
scroll to position [31, 0]
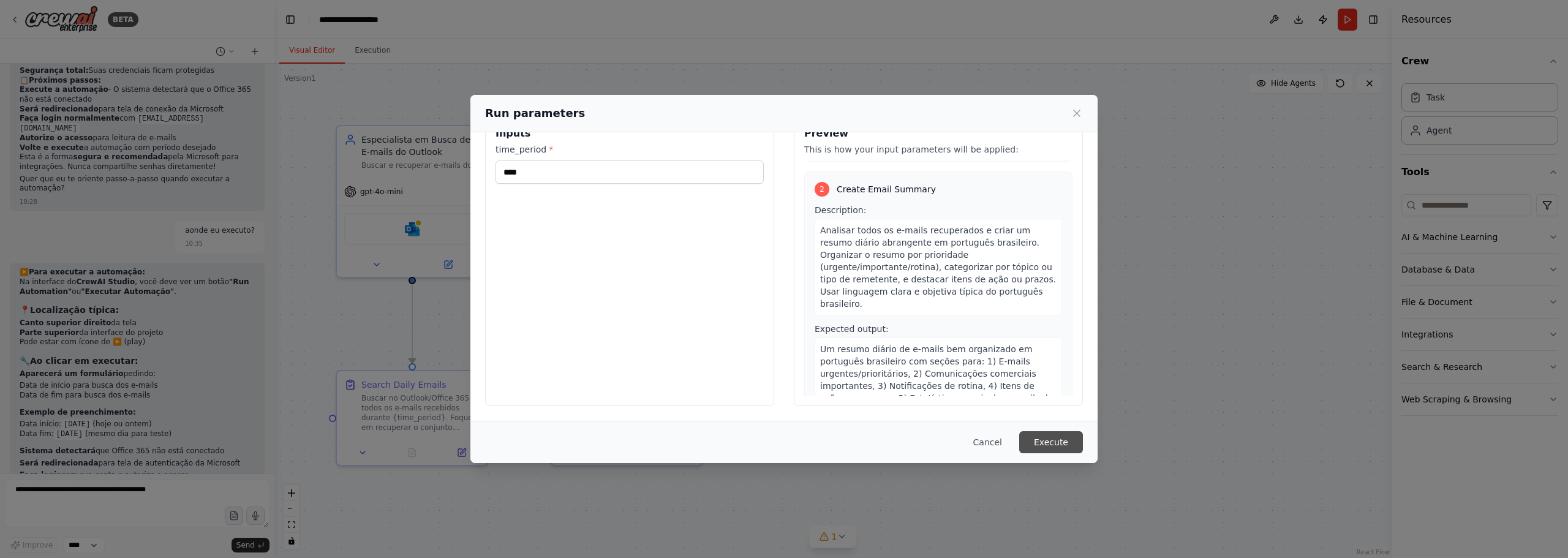
click at [1067, 444] on button "Execute" at bounding box center [1051, 442] width 64 height 22
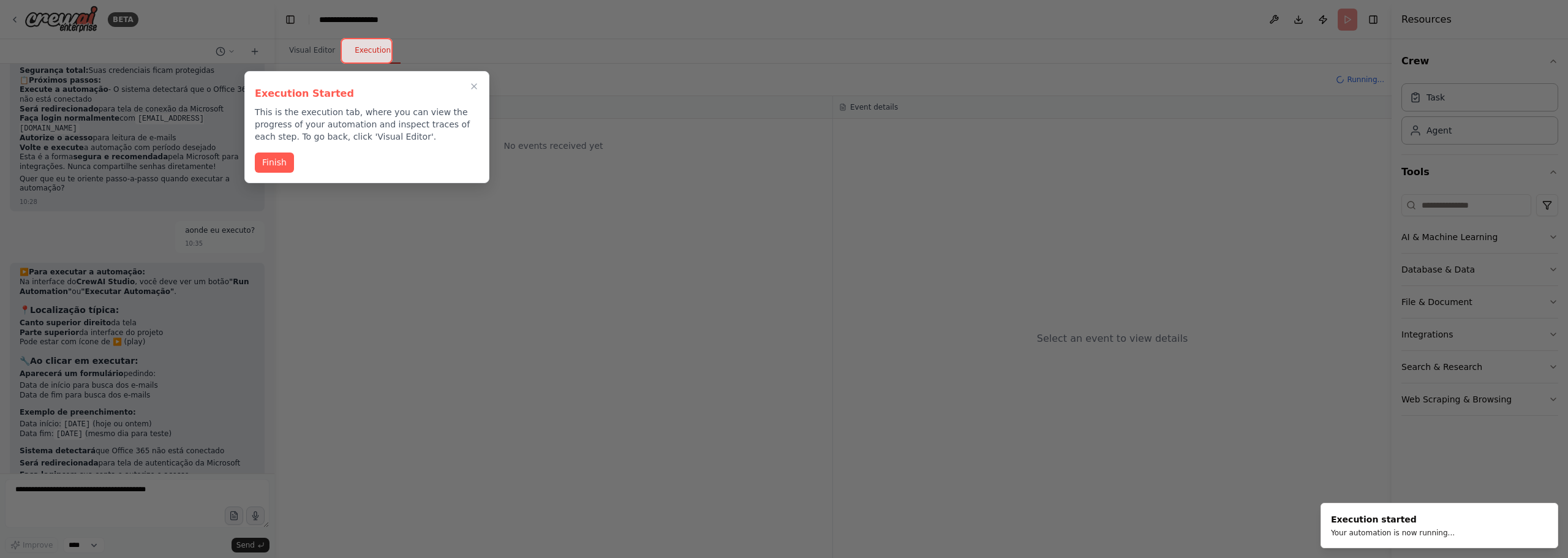
click at [371, 51] on div at bounding box center [366, 50] width 52 height 26
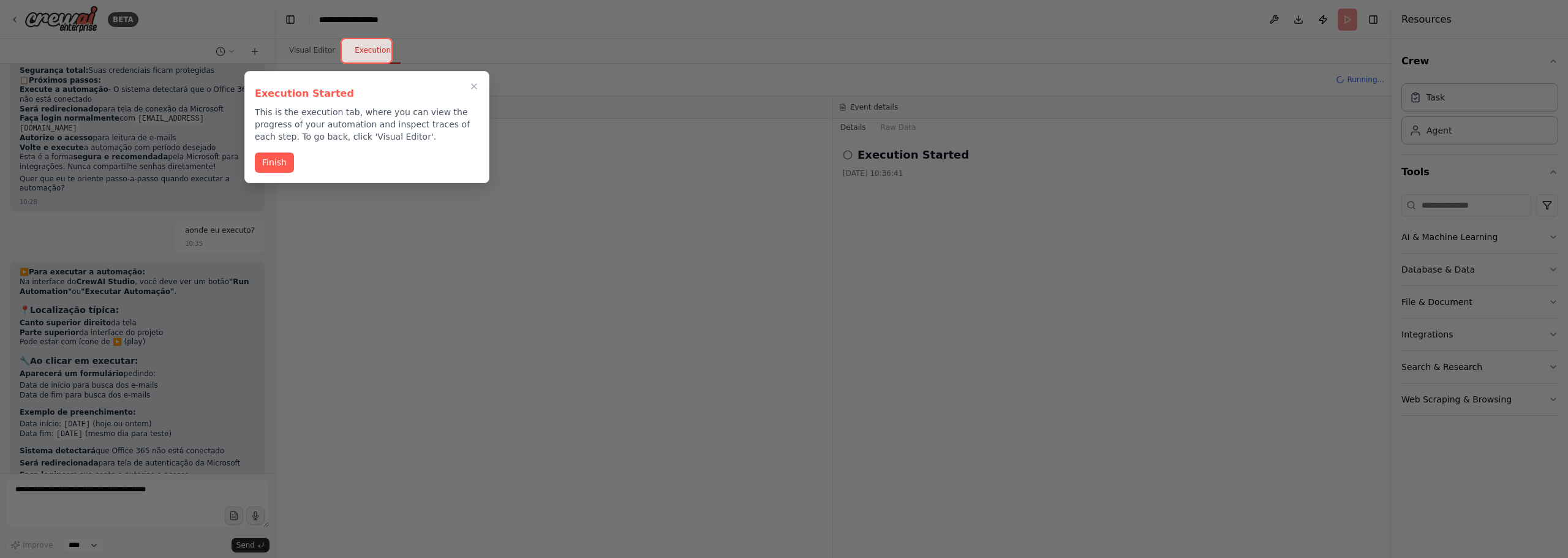
drag, startPoint x: 378, startPoint y: 153, endPoint x: 278, endPoint y: 157, distance: 100.1
click at [278, 157] on button "Finish" at bounding box center [274, 162] width 39 height 20
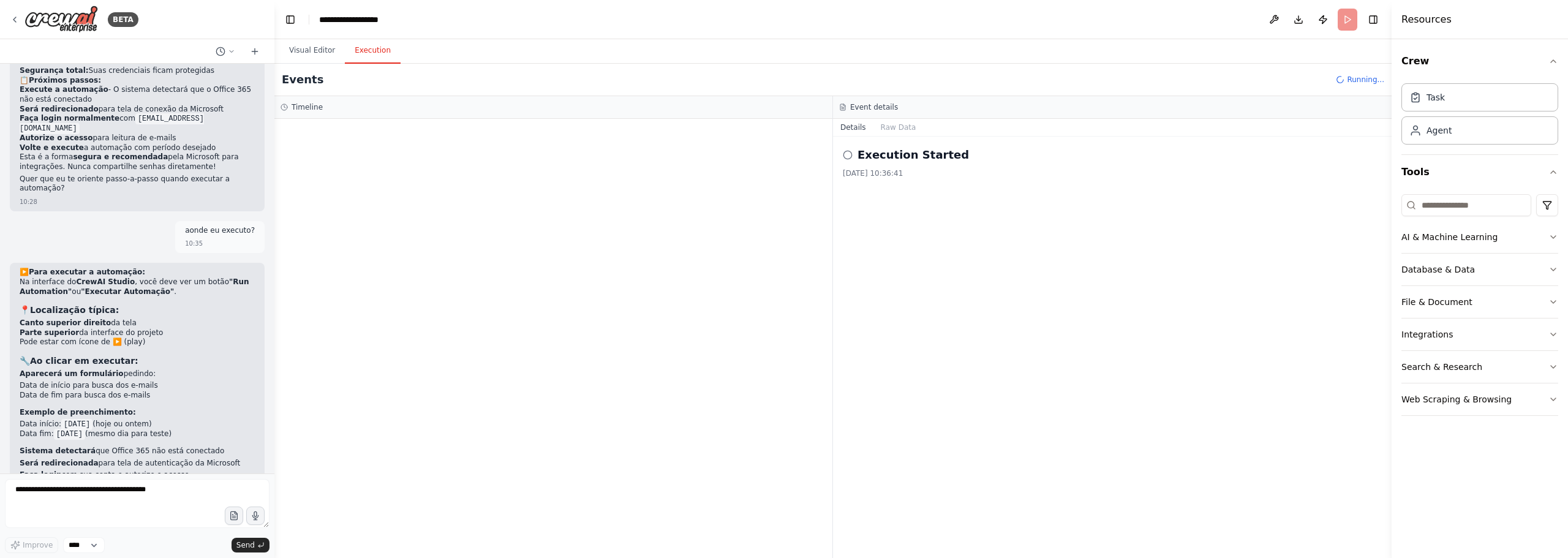
click at [951, 288] on div "Execution Started 23/09/2025, 10:36:41" at bounding box center [1112, 347] width 559 height 422
click at [915, 150] on h2 "Execution Started" at bounding box center [913, 155] width 111 height 17
click at [340, 213] on span "LLM call" at bounding box center [341, 214] width 30 height 10
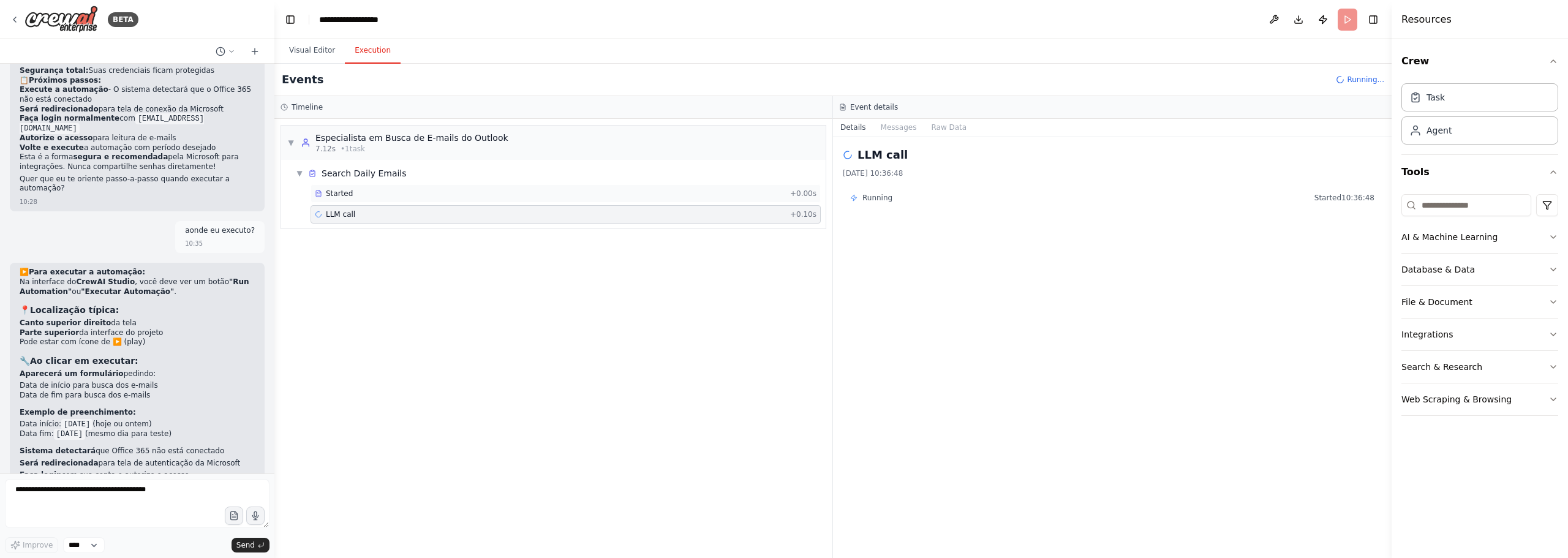
click at [344, 190] on span "Started" at bounding box center [339, 193] width 27 height 10
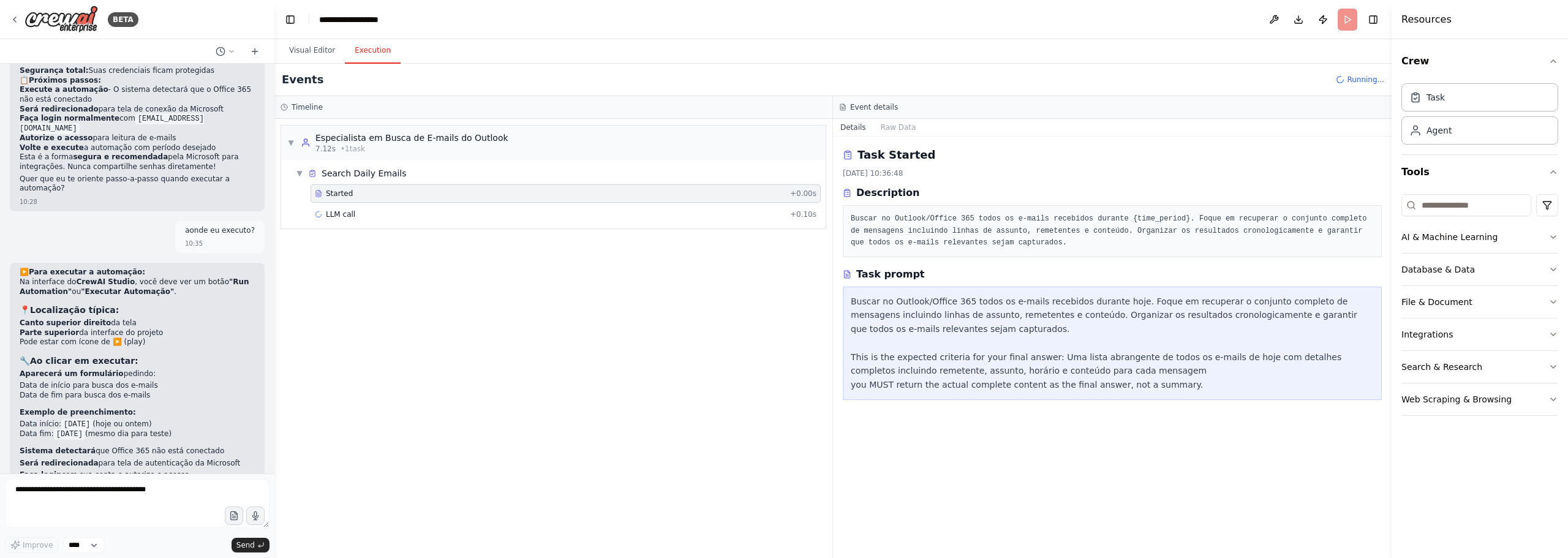
click at [618, 342] on div "▼ Especialista em Busca de E-mails do Outlook 7.12s • 1 task ▼ Search Daily Ema…" at bounding box center [553, 338] width 558 height 439
click at [348, 327] on span "Started" at bounding box center [339, 325] width 27 height 10
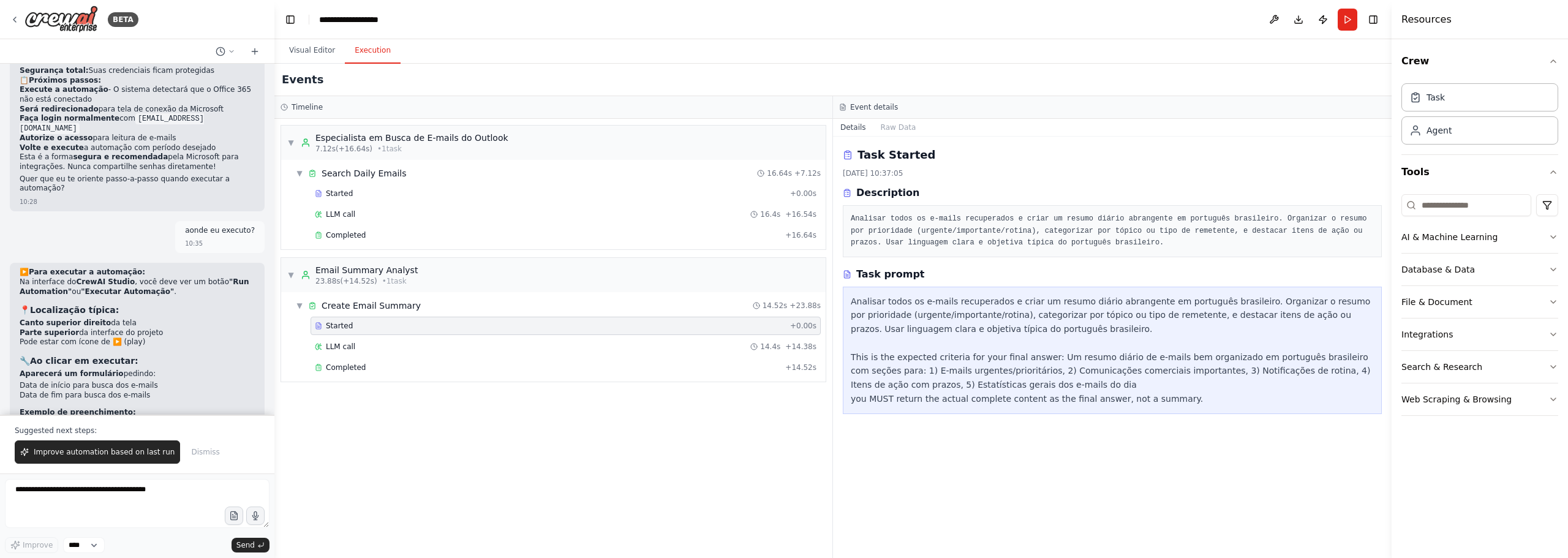
click at [539, 492] on div "▼ Especialista em Busca de E-mails do Outlook 7.12s (+16.64s) • 1 task ▼ Search…" at bounding box center [553, 338] width 558 height 439
click at [1116, 439] on div "Task Started 23/09/2025, 10:37:05 Description Analisar todos os e-mails recuper…" at bounding box center [1112, 347] width 559 height 422
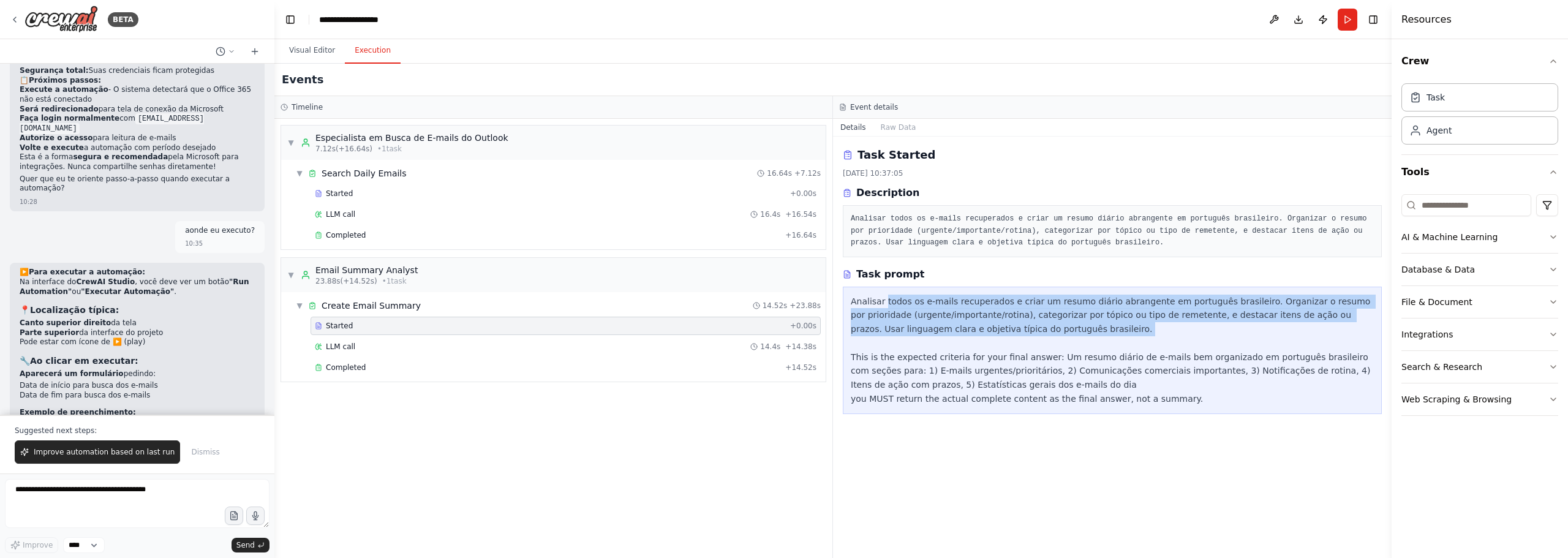
drag, startPoint x: 883, startPoint y: 305, endPoint x: 1109, endPoint y: 339, distance: 228.5
click at [1109, 339] on div "Analisar todos os e-mails recuperados e criar um resumo diário abrangente em po…" at bounding box center [1112, 351] width 523 height 111
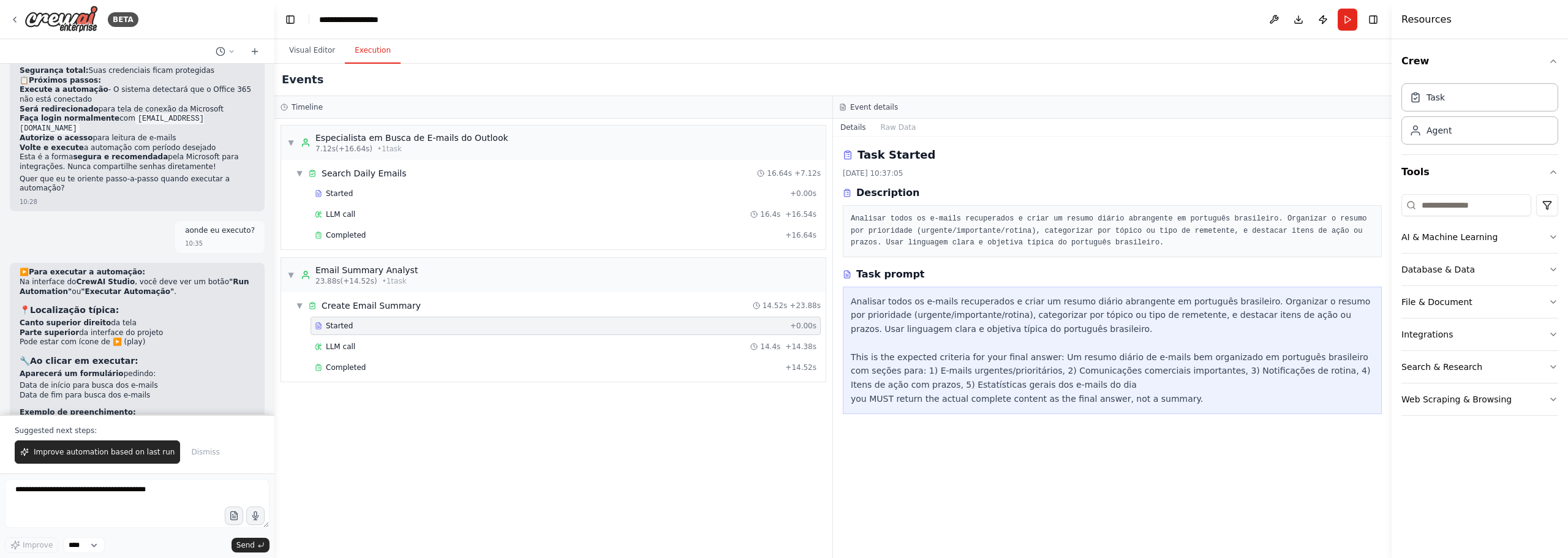
click at [1152, 374] on div "Analisar todos os e-mails recuperados e criar um resumo diário abrangente em po…" at bounding box center [1112, 351] width 523 height 111
click at [378, 327] on div "Started" at bounding box center [550, 325] width 471 height 10
click at [368, 345] on div "LLM call 14.4s + 14.38s" at bounding box center [565, 346] width 502 height 10
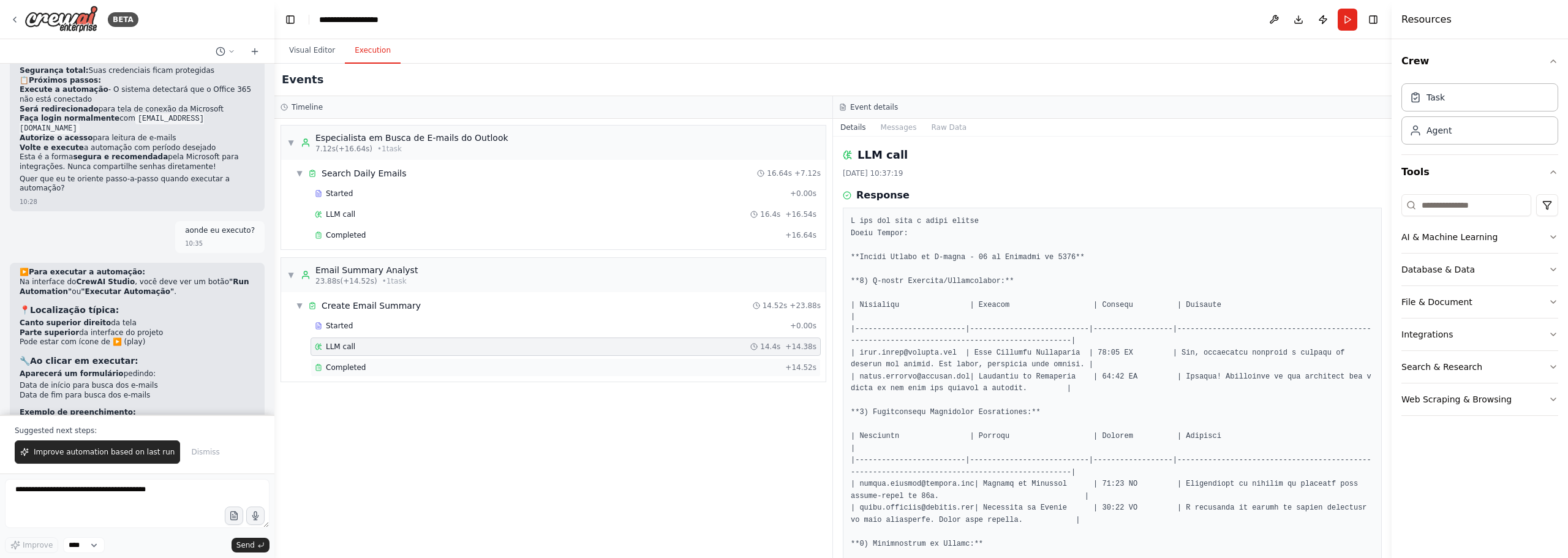
click at [371, 369] on div "Completed" at bounding box center [548, 367] width 465 height 10
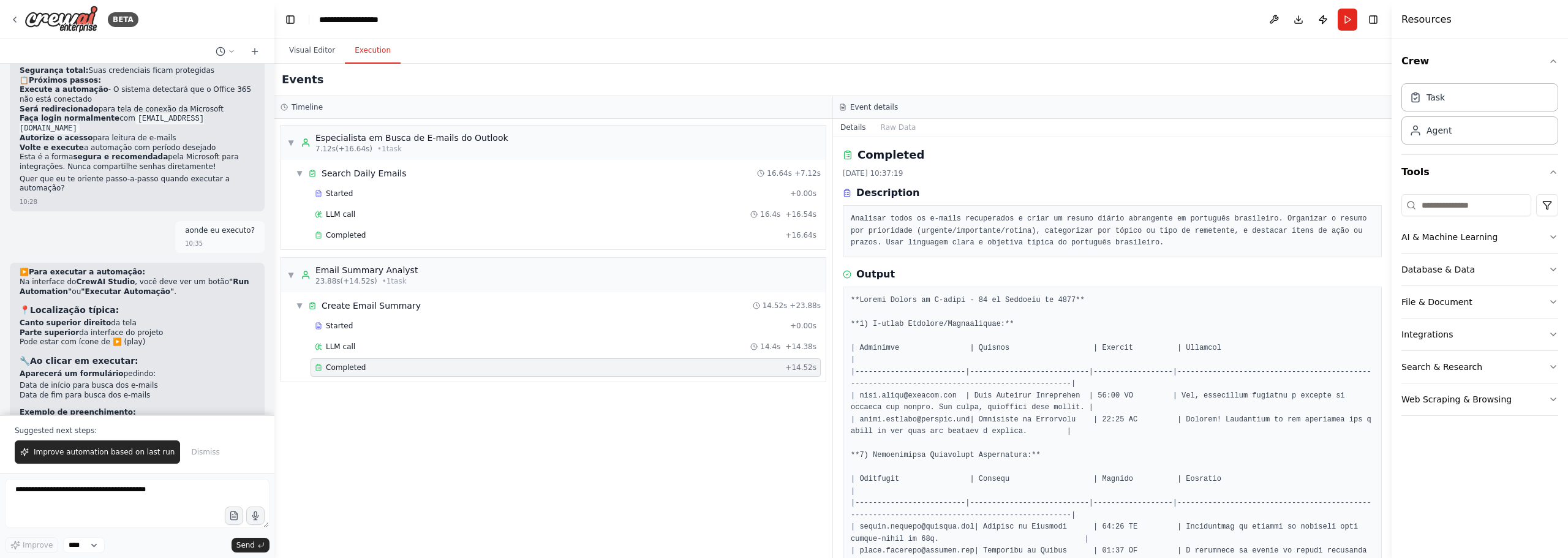
click at [511, 454] on div "▼ Especialista em Busca de E-mails do Outlook 7.12s (+16.64s) • 1 task ▼ Search…" at bounding box center [553, 338] width 558 height 439
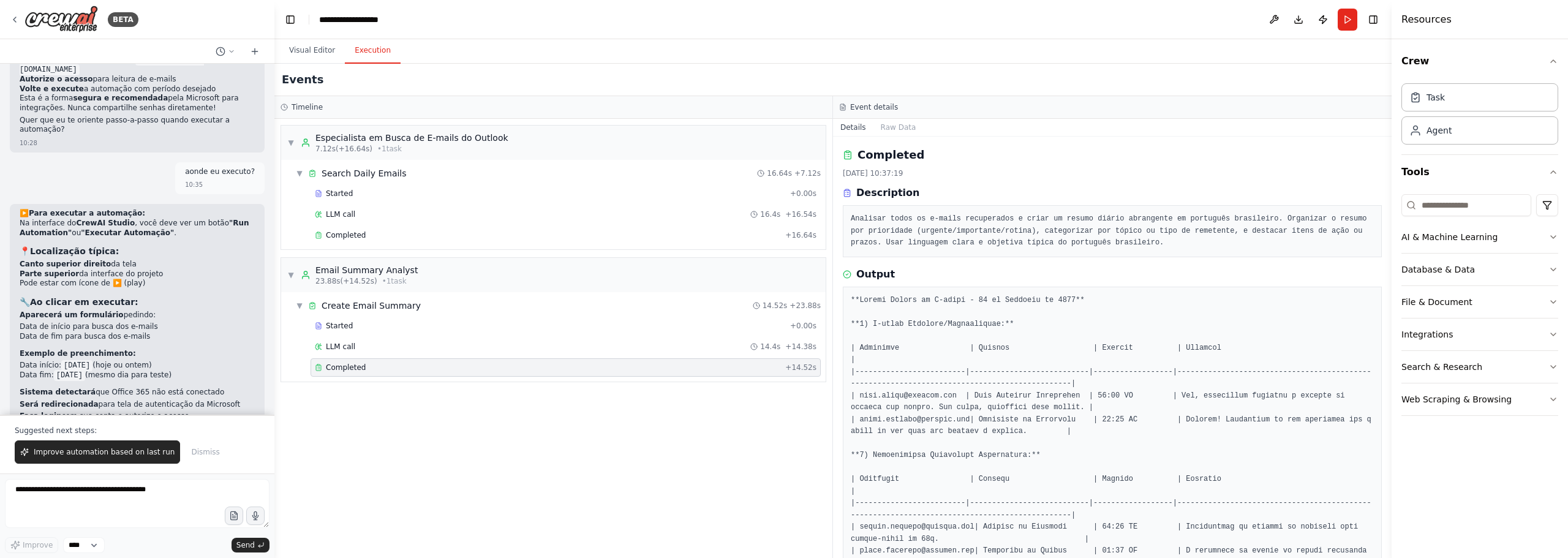
scroll to position [2317, 0]
click at [538, 452] on div "▼ Especialista em Busca de E-mails do Outlook 7.12s (+16.64s) • 1 task ▼ Search…" at bounding box center [553, 338] width 558 height 439
click at [414, 139] on div "Especialista em Busca de E-mails do Outlook" at bounding box center [412, 138] width 193 height 13
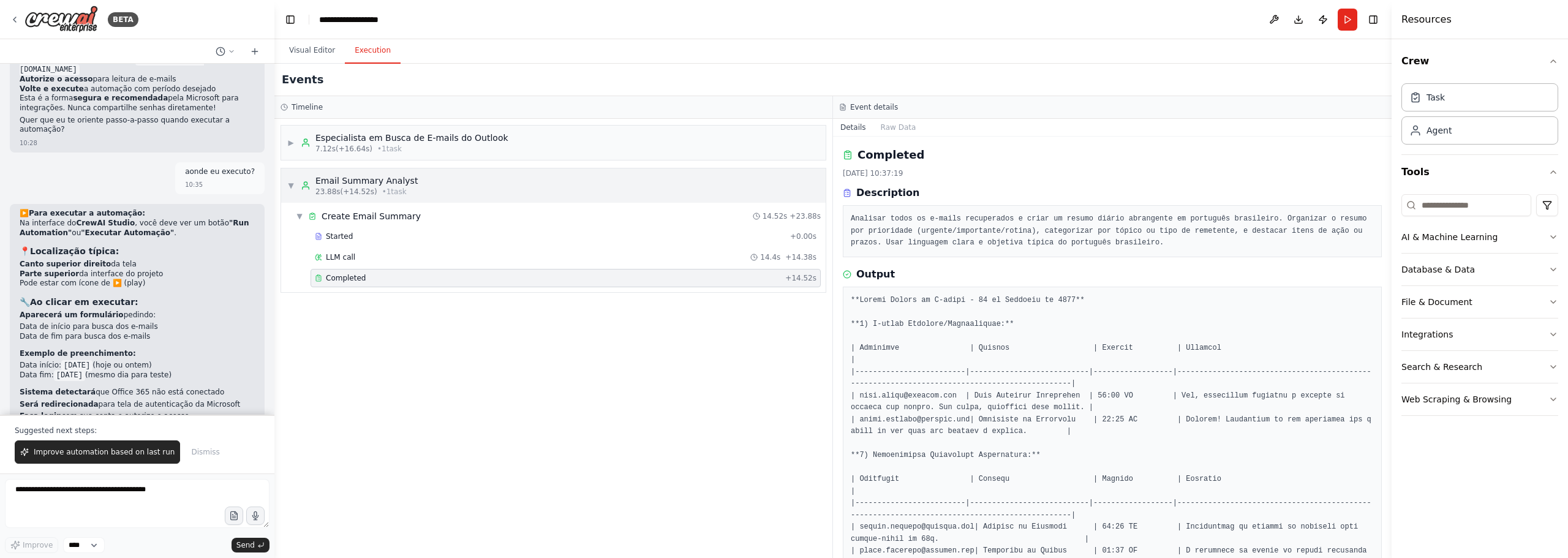
click at [425, 185] on div "▼ Email Summary Analyst 23.88s (+14.52s) • 1 task" at bounding box center [553, 185] width 545 height 34
click at [496, 298] on div "▶ Especialista em Busca de E-mails do Outlook 7.12s (+16.64s) • 1 task ▶ Email …" at bounding box center [553, 338] width 558 height 439
click at [617, 309] on div "▶ Especialista em Busca de E-mails do Outlook 7.12s (+16.64s) • 1 task ▶ Email …" at bounding box center [553, 338] width 558 height 439
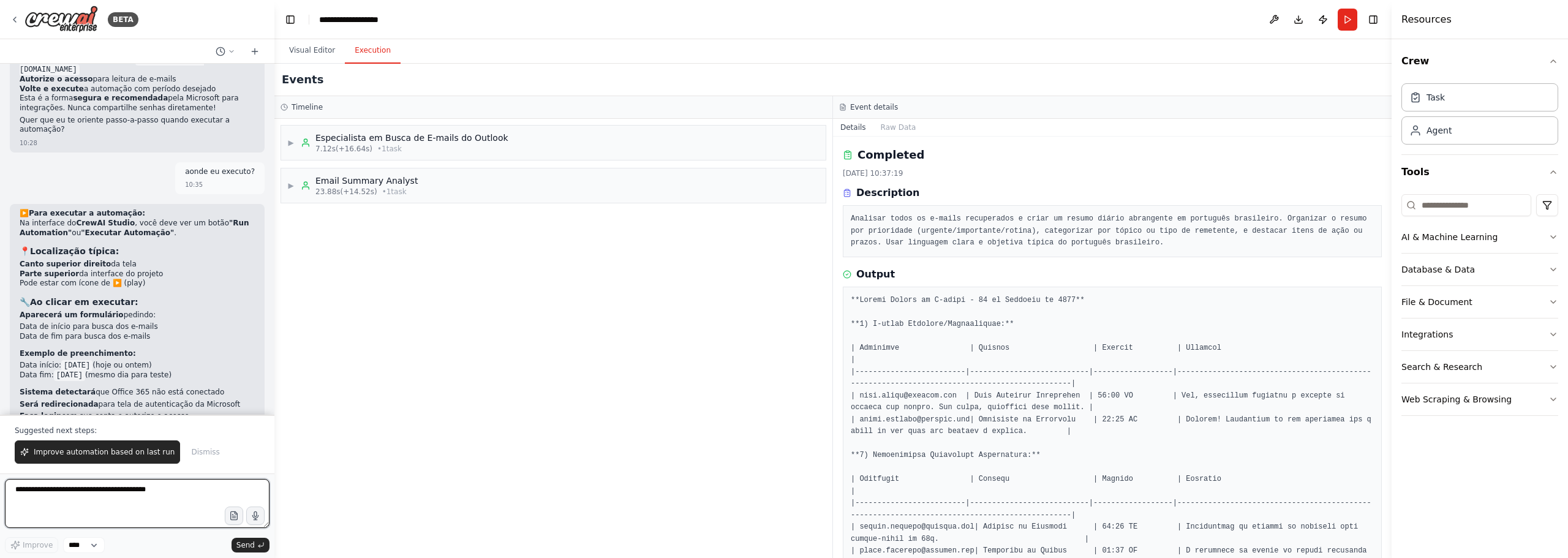
click at [111, 492] on textarea at bounding box center [137, 503] width 265 height 49
type textarea "**********"
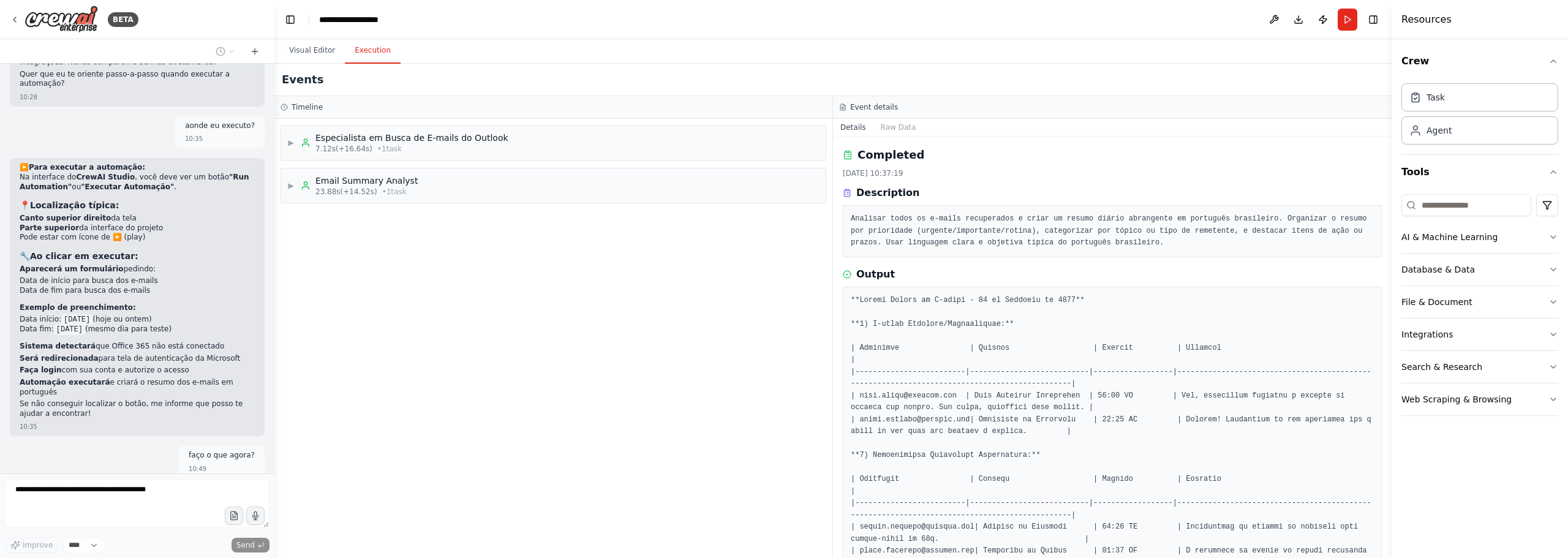
scroll to position [2394, 0]
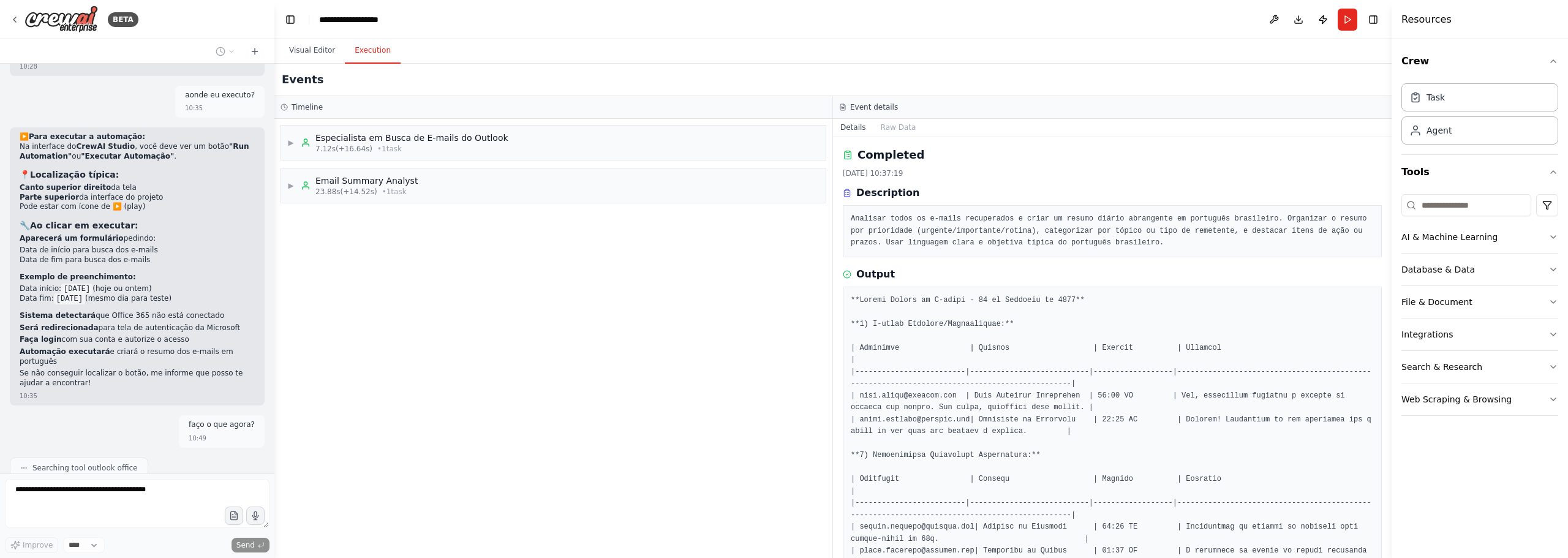
click at [397, 402] on div "▶ Especialista em Busca de E-mails do Outlook 7.12s (+16.64s) • 1 task ▶ Email …" at bounding box center [553, 338] width 558 height 439
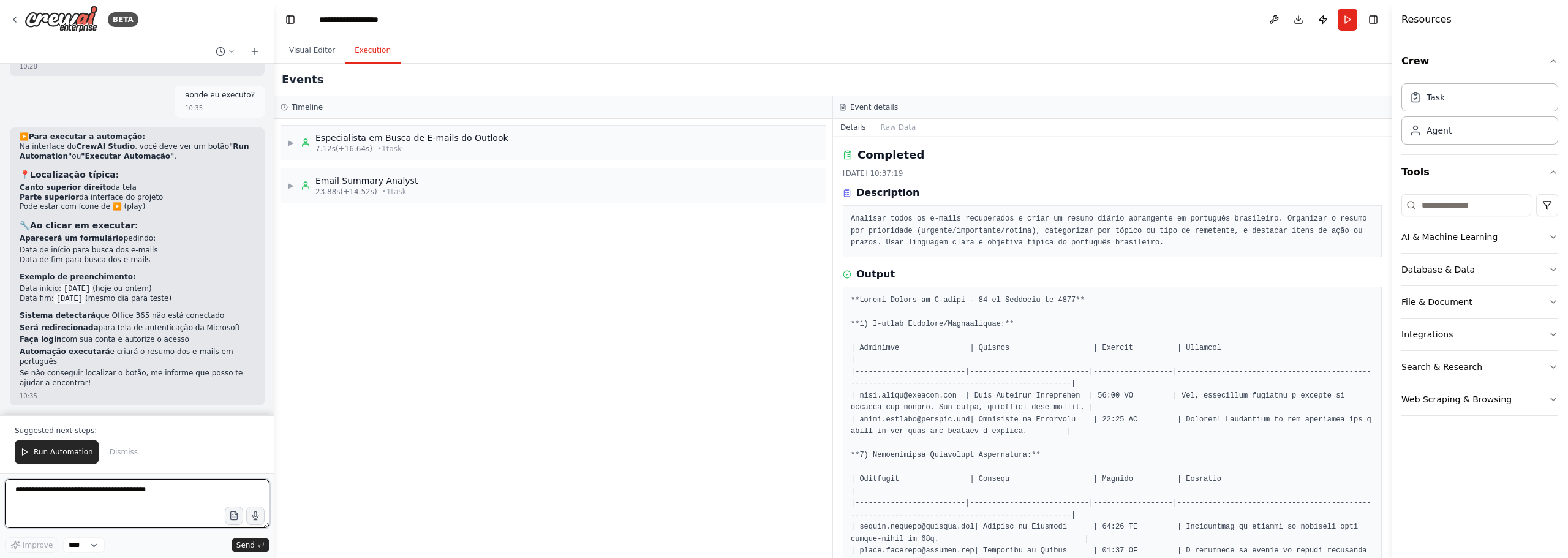
scroll to position [2711, 0]
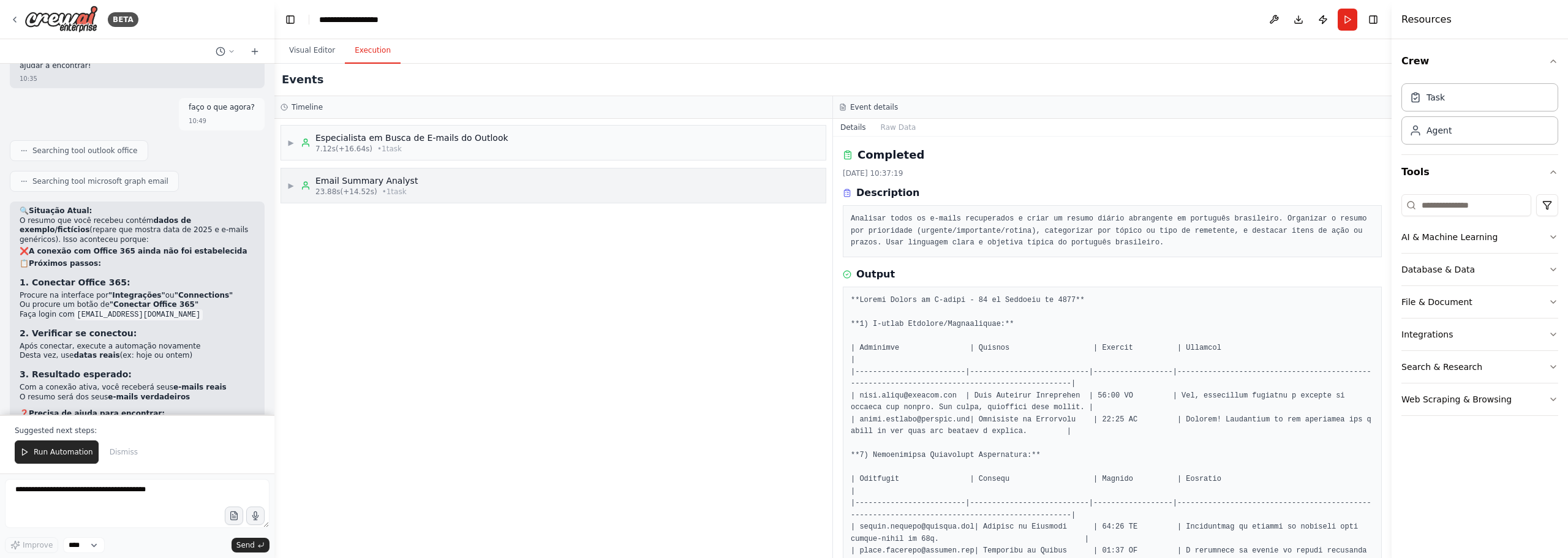
click at [394, 193] on span "• 1 task" at bounding box center [394, 191] width 24 height 10
click at [411, 153] on div "7.12s (+16.64s) • 1 task" at bounding box center [412, 148] width 193 height 10
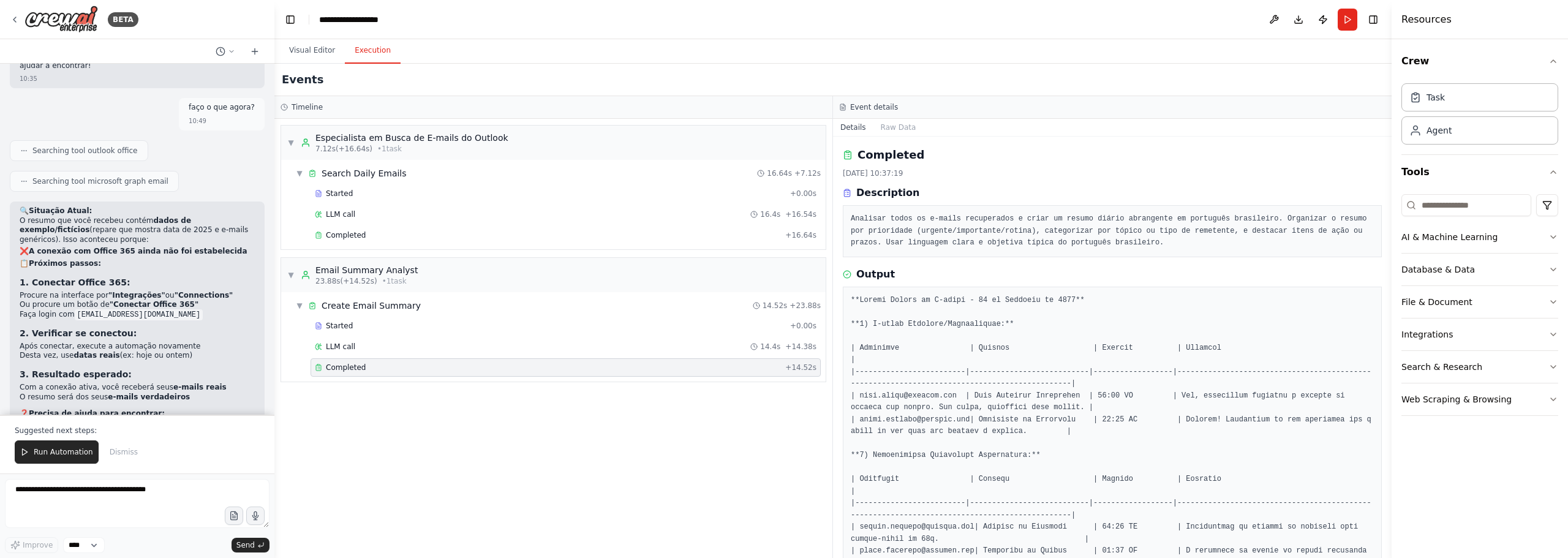
scroll to position [2650, 0]
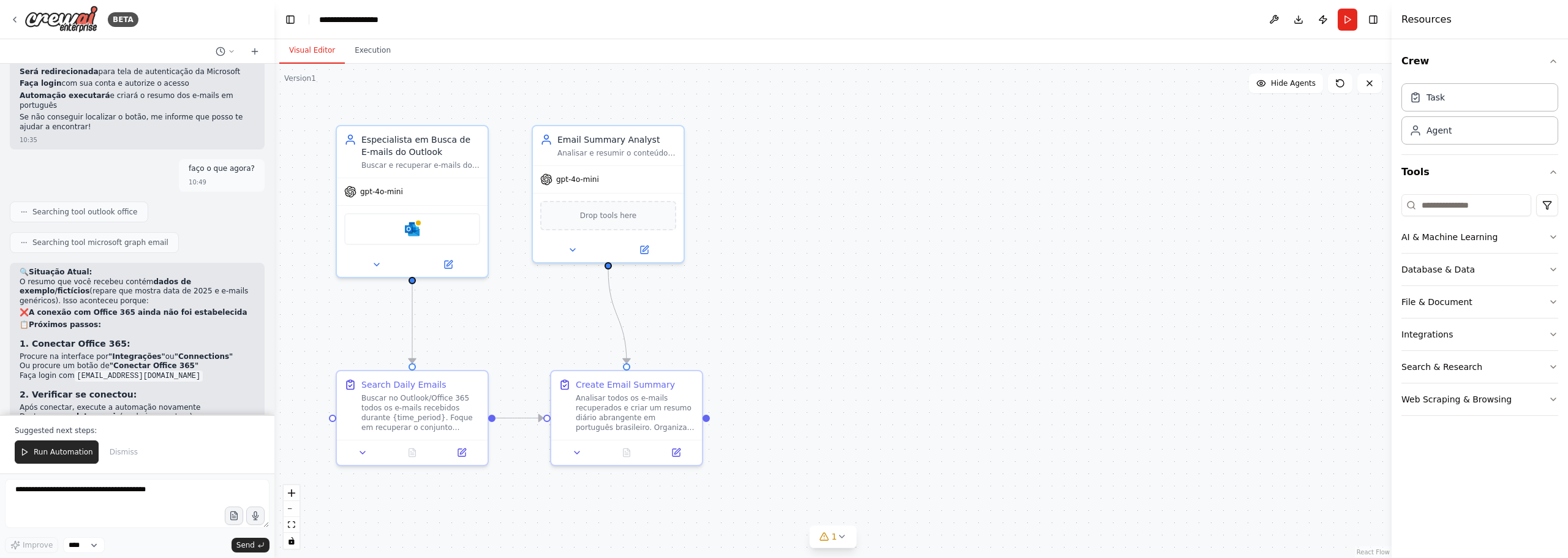
click at [300, 48] on button "Visual Editor" at bounding box center [312, 50] width 65 height 26
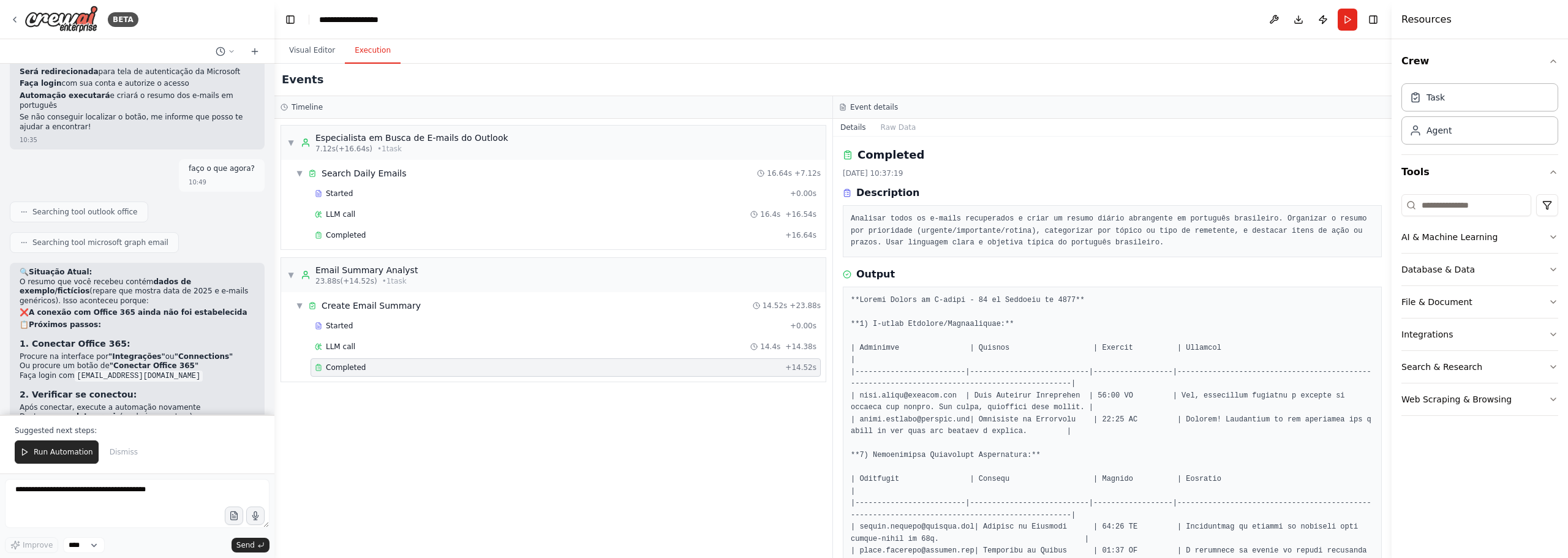
click at [376, 59] on button "Execution" at bounding box center [372, 50] width 56 height 26
click at [316, 47] on button "Visual Editor" at bounding box center [312, 50] width 65 height 26
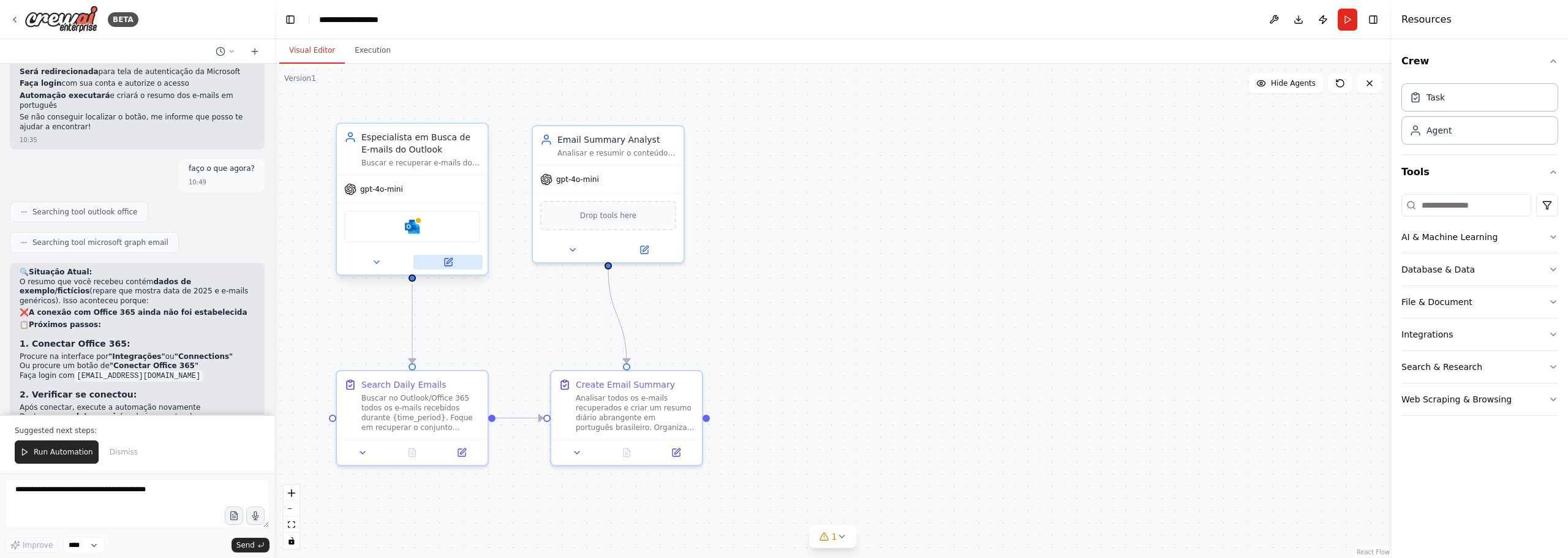
click at [446, 265] on icon at bounding box center [448, 262] width 7 height 7
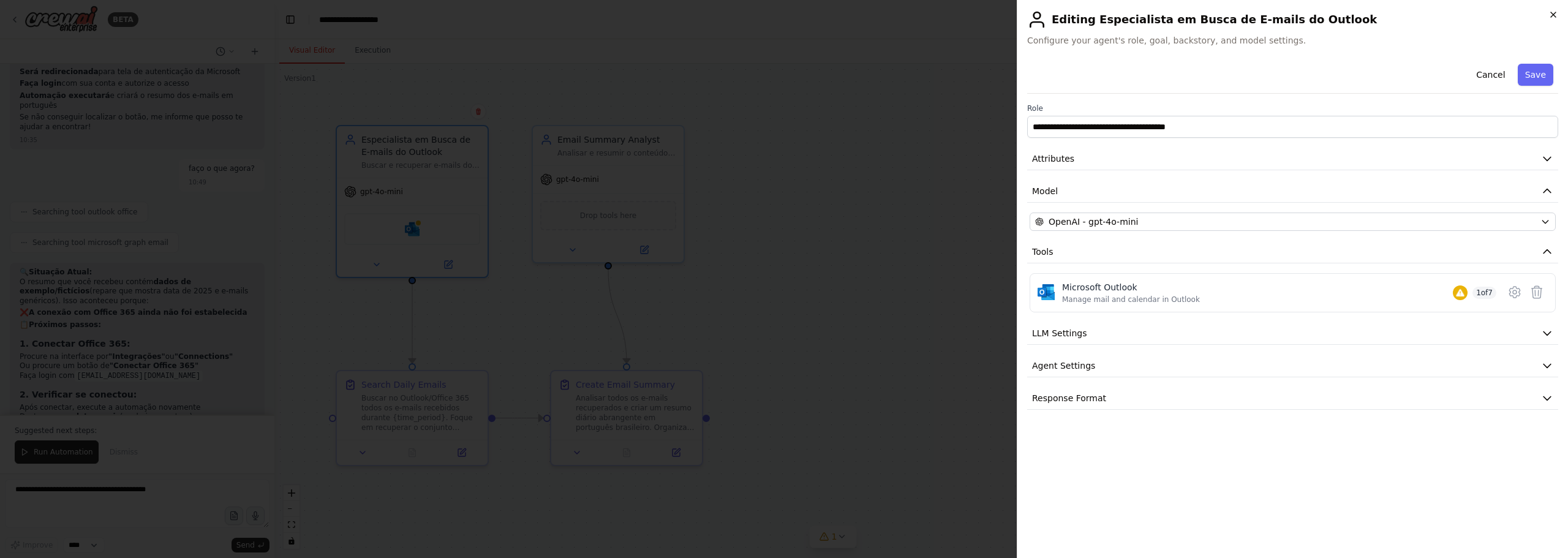
click at [1554, 13] on icon "button" at bounding box center [1552, 15] width 5 height 5
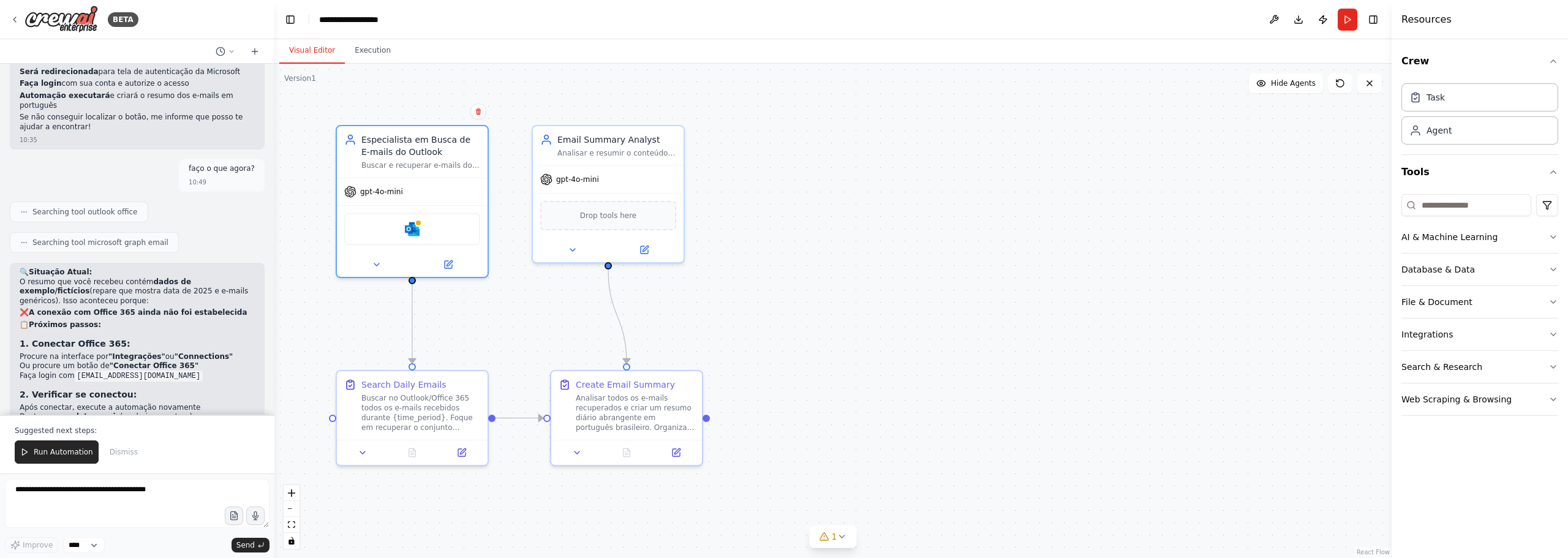
scroll to position [2711, 0]
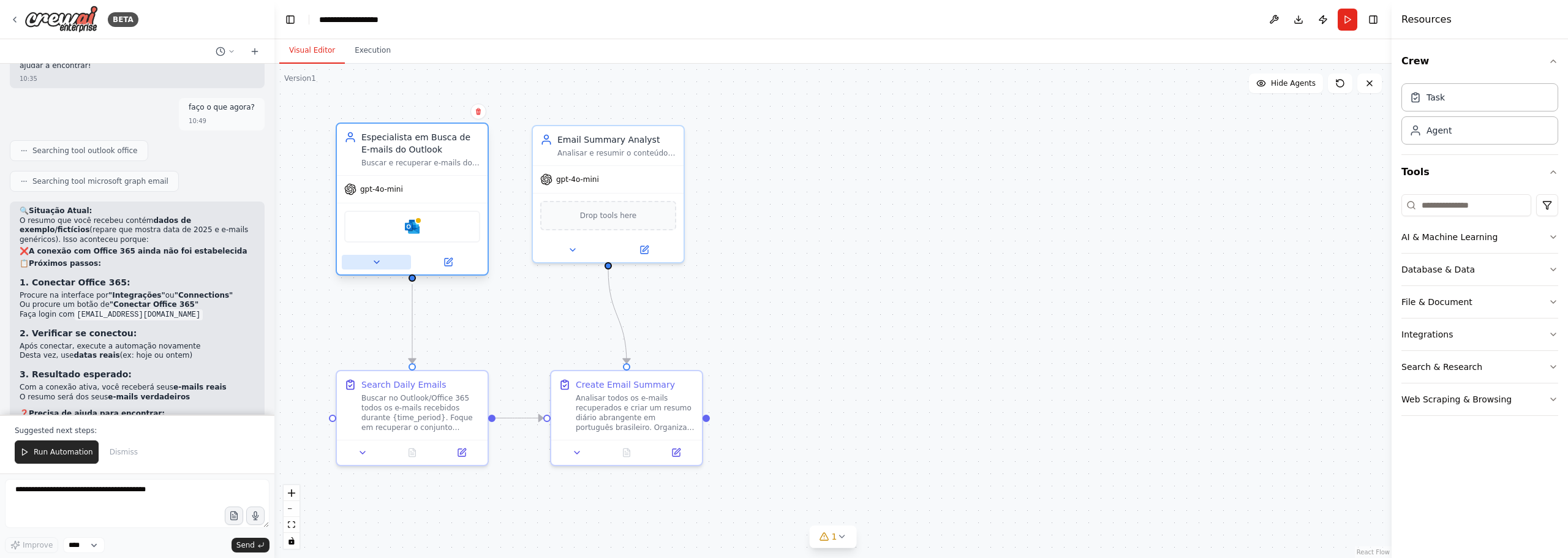
click at [392, 259] on button at bounding box center [376, 262] width 69 height 15
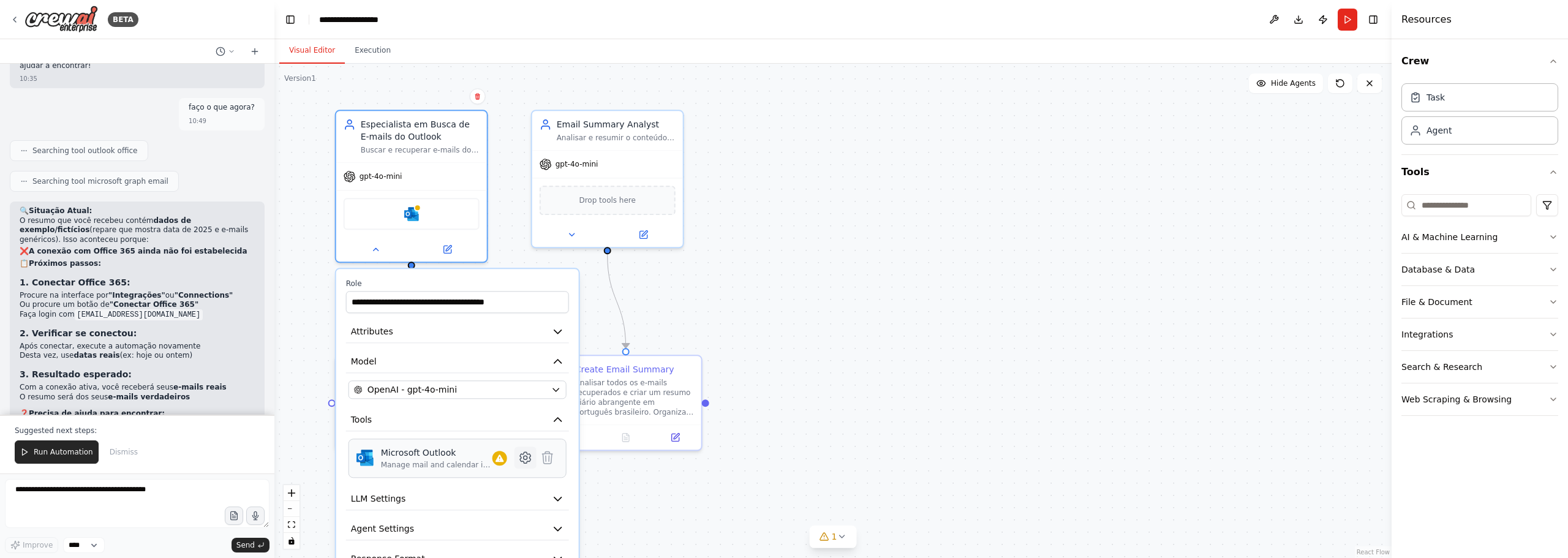
click at [516, 462] on button at bounding box center [525, 457] width 22 height 22
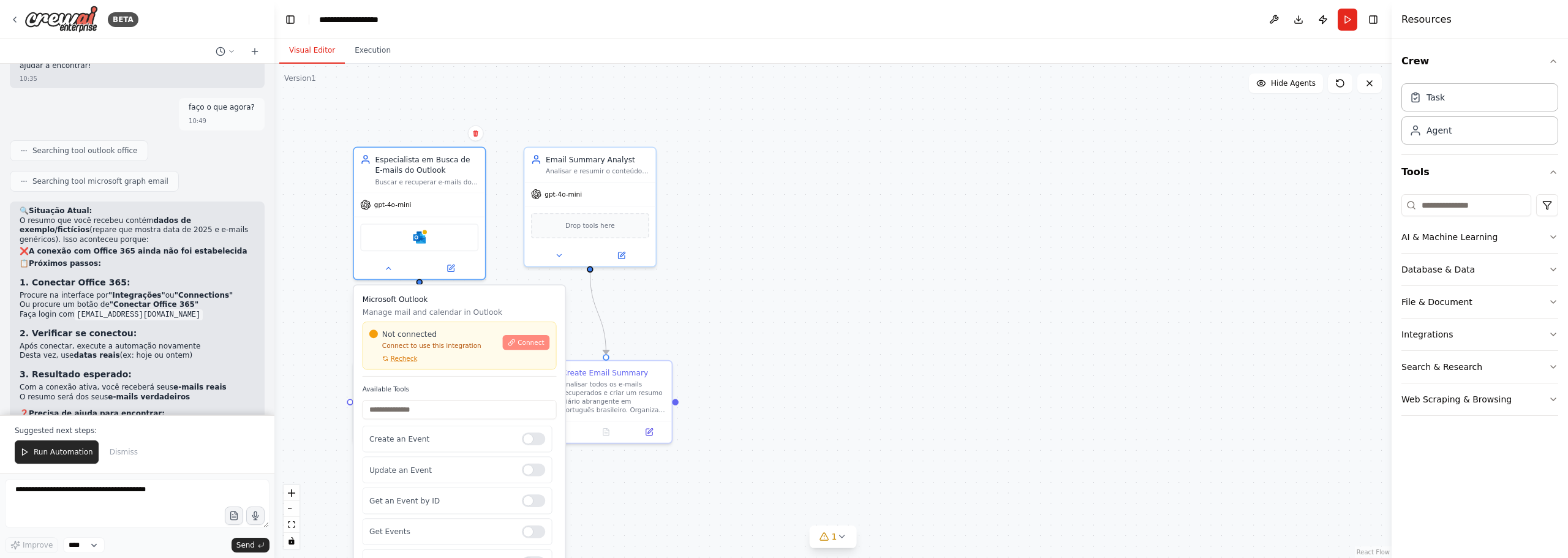
click at [531, 342] on span "Connect" at bounding box center [531, 342] width 27 height 9
click at [524, 346] on span "Connect" at bounding box center [531, 342] width 27 height 9
click at [857, 295] on div ".deletable-edge-delete-btn { width: 20px; height: 20px; border: 0px solid #ffff…" at bounding box center [832, 310] width 1117 height 494
click at [834, 185] on div ".deletable-edge-delete-btn { width: 20px; height: 20px; border: 0px solid #ffff…" at bounding box center [832, 310] width 1117 height 494
